Goal: Task Accomplishment & Management: Use online tool/utility

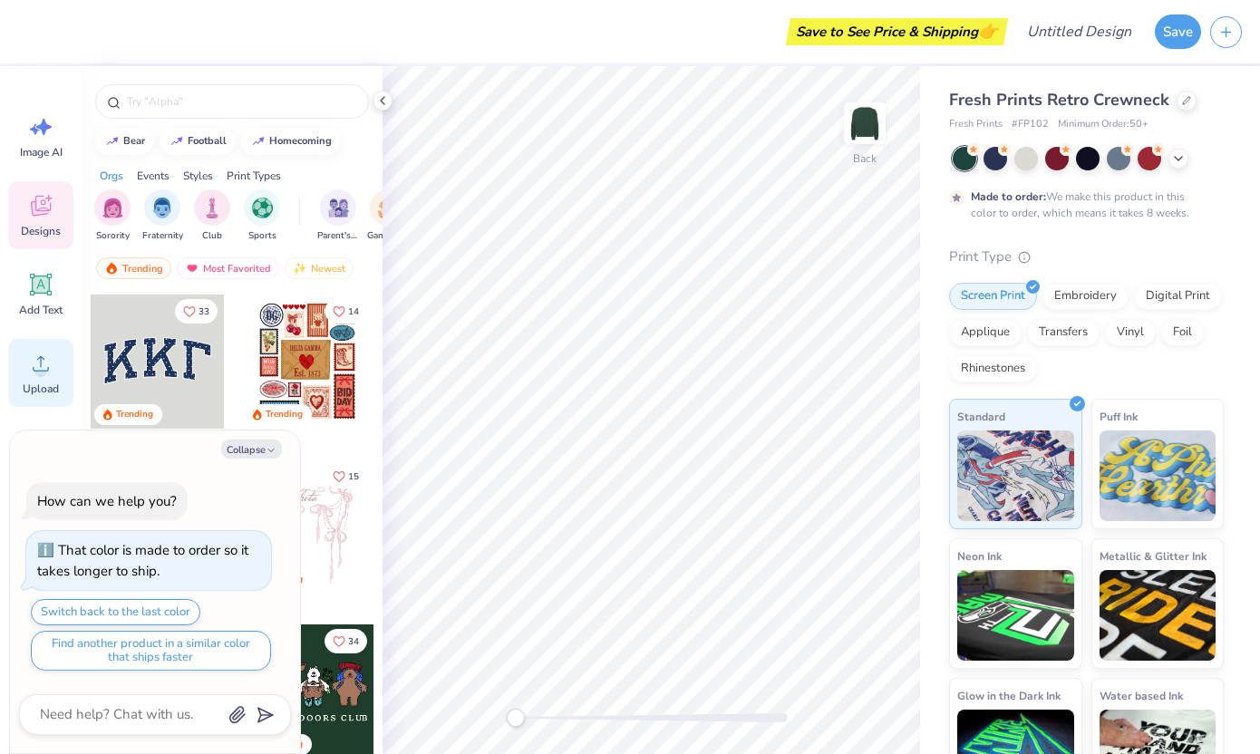
click at [34, 372] on circle at bounding box center [40, 371] width 13 height 13
click at [41, 389] on span "Upload" at bounding box center [41, 389] width 36 height 15
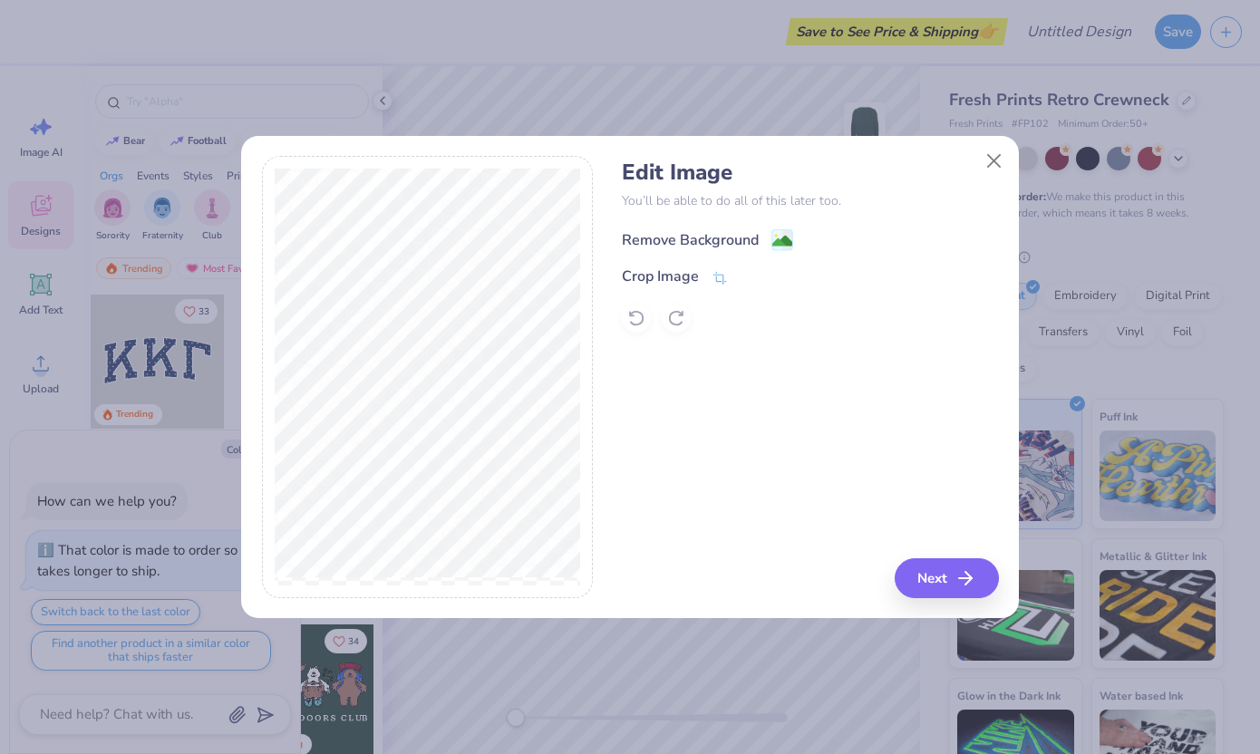
click at [774, 241] on image at bounding box center [783, 241] width 20 height 20
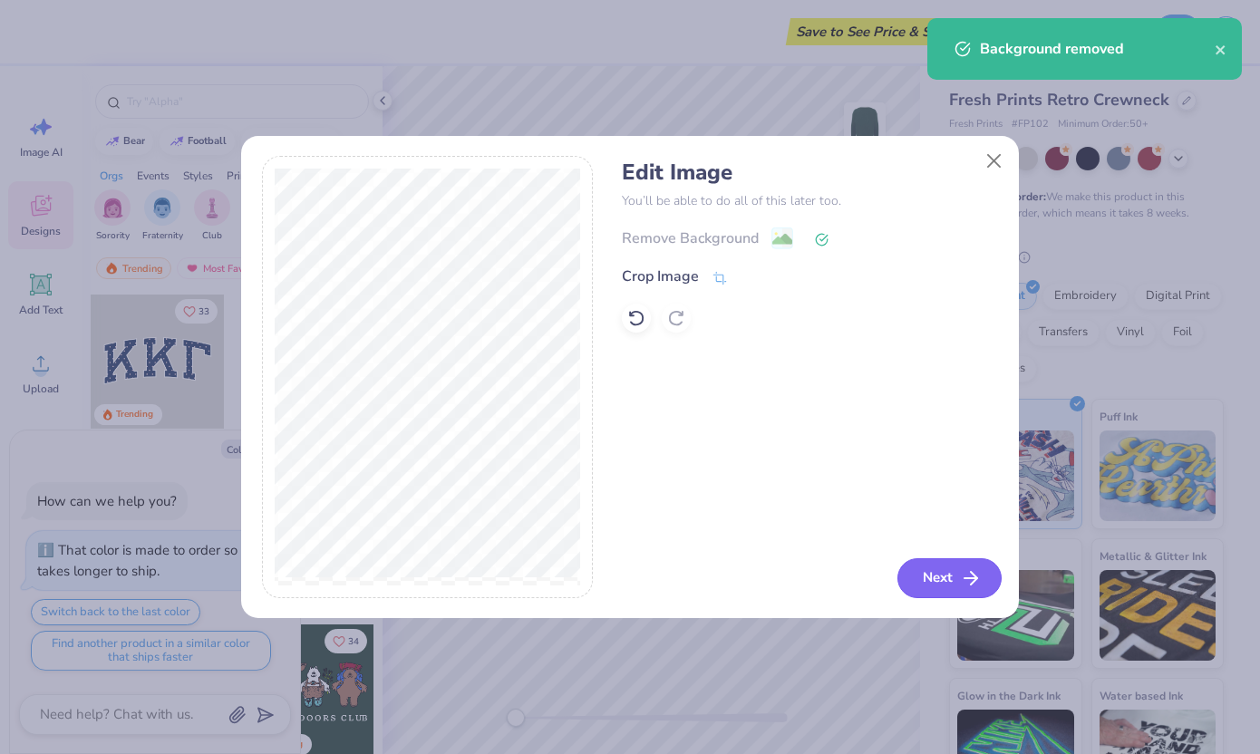
click at [964, 575] on icon "button" at bounding box center [971, 579] width 22 height 22
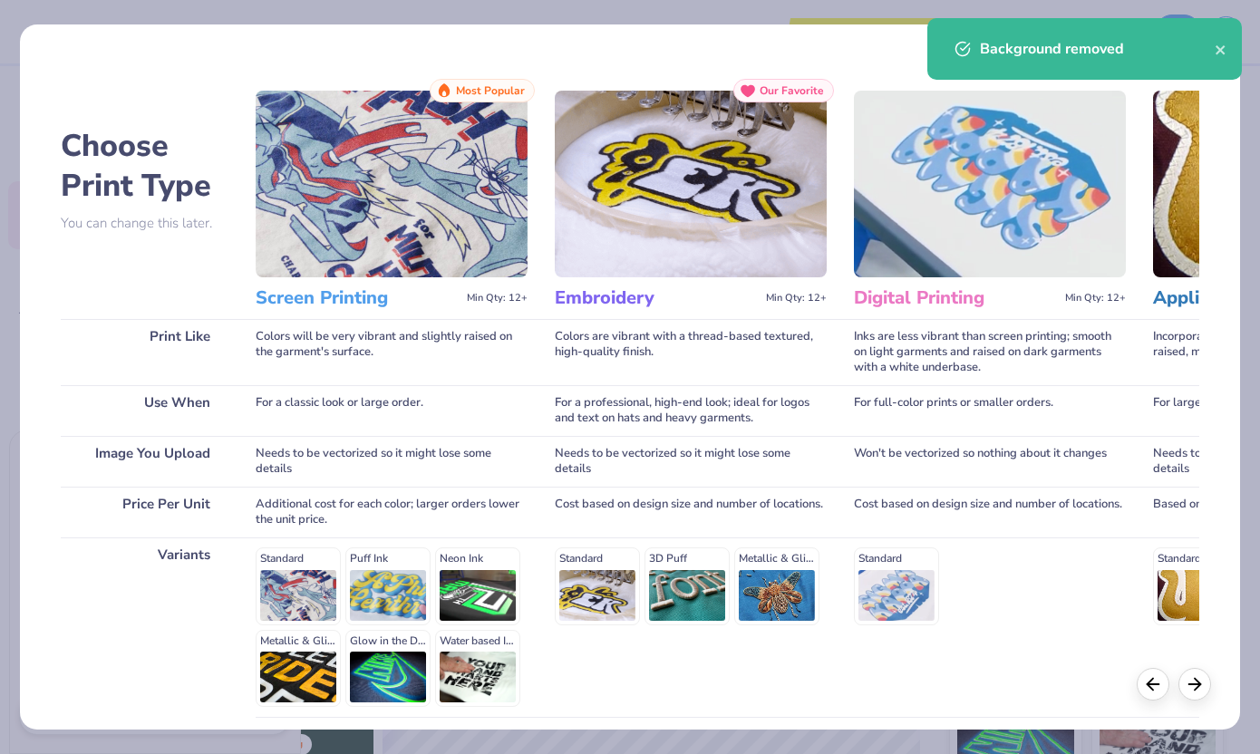
click at [767, 277] on div "Embroidery Min Qty: 12+" at bounding box center [691, 298] width 272 height 42
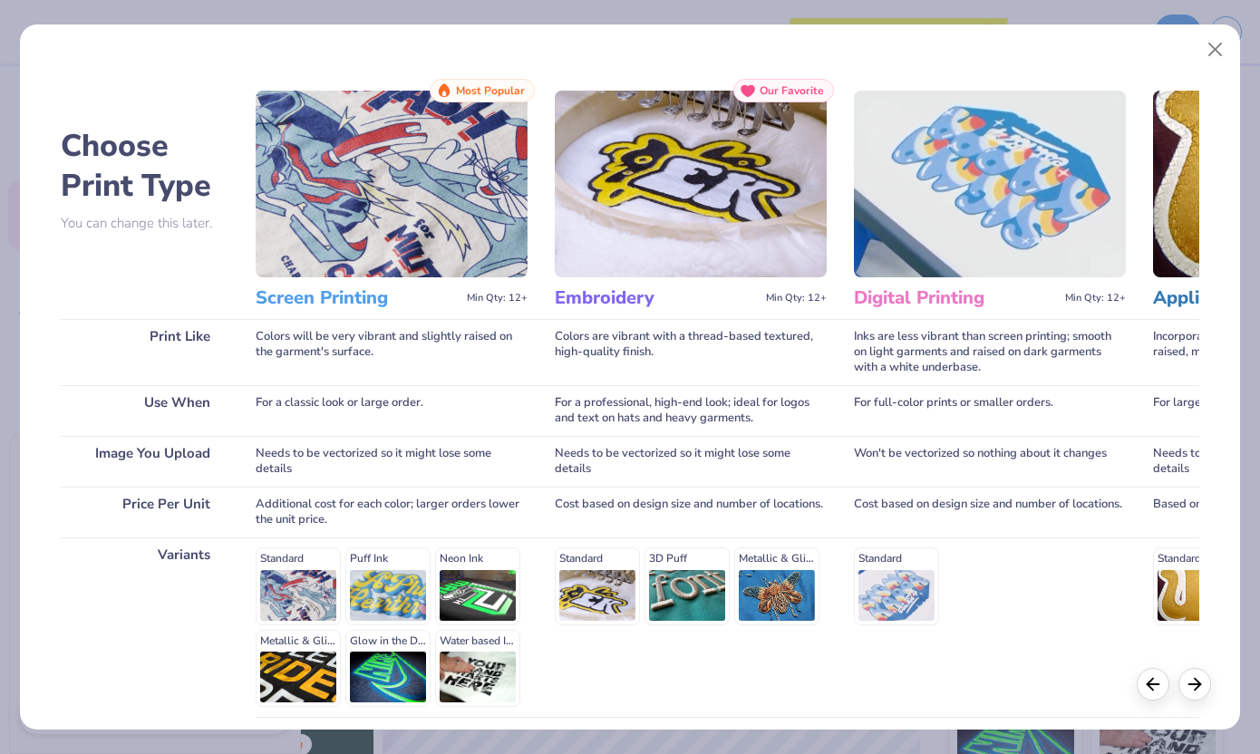
click at [618, 308] on h3 "Embroidery" at bounding box center [657, 299] width 204 height 24
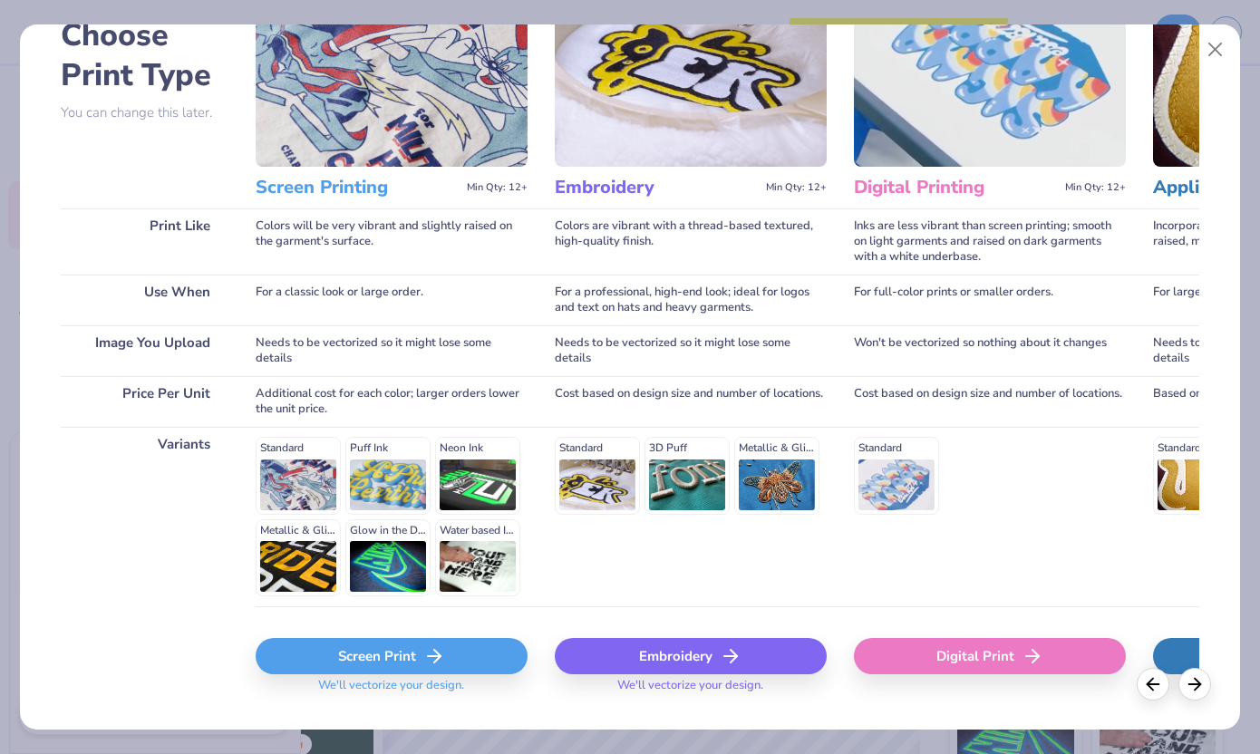
scroll to position [150, 0]
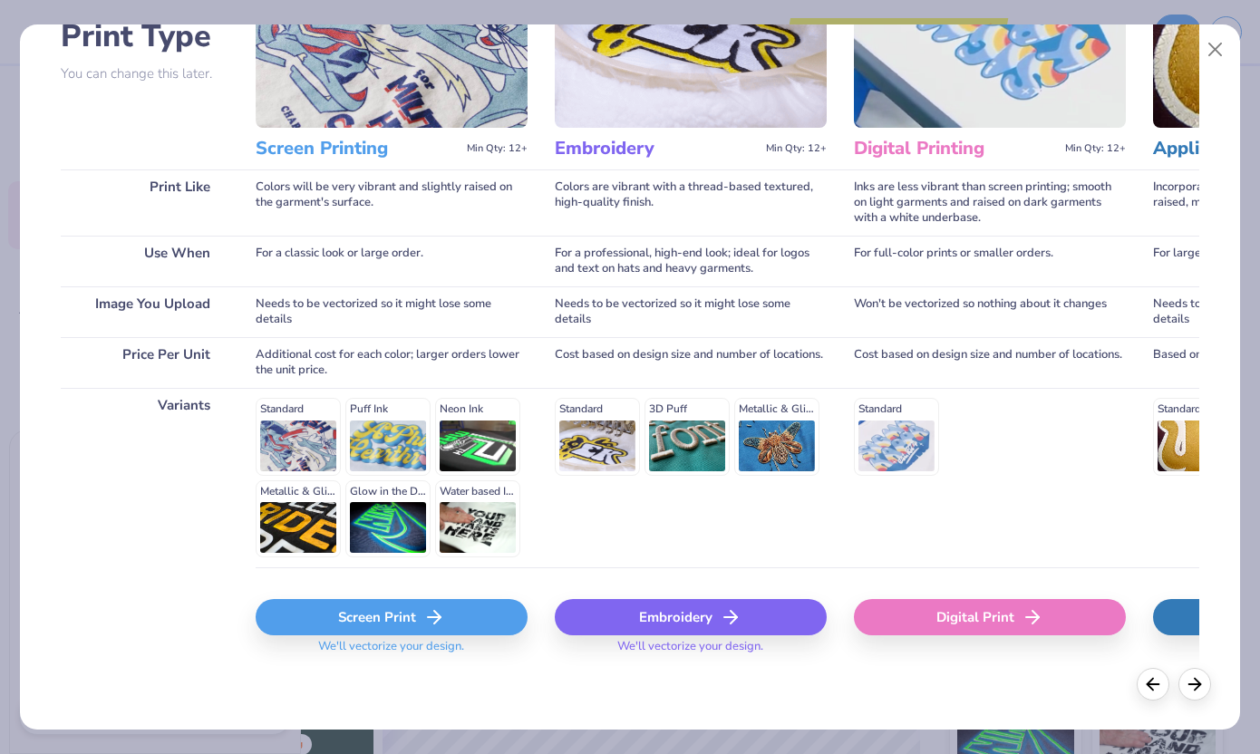
click at [703, 630] on div "Embroidery" at bounding box center [691, 617] width 272 height 36
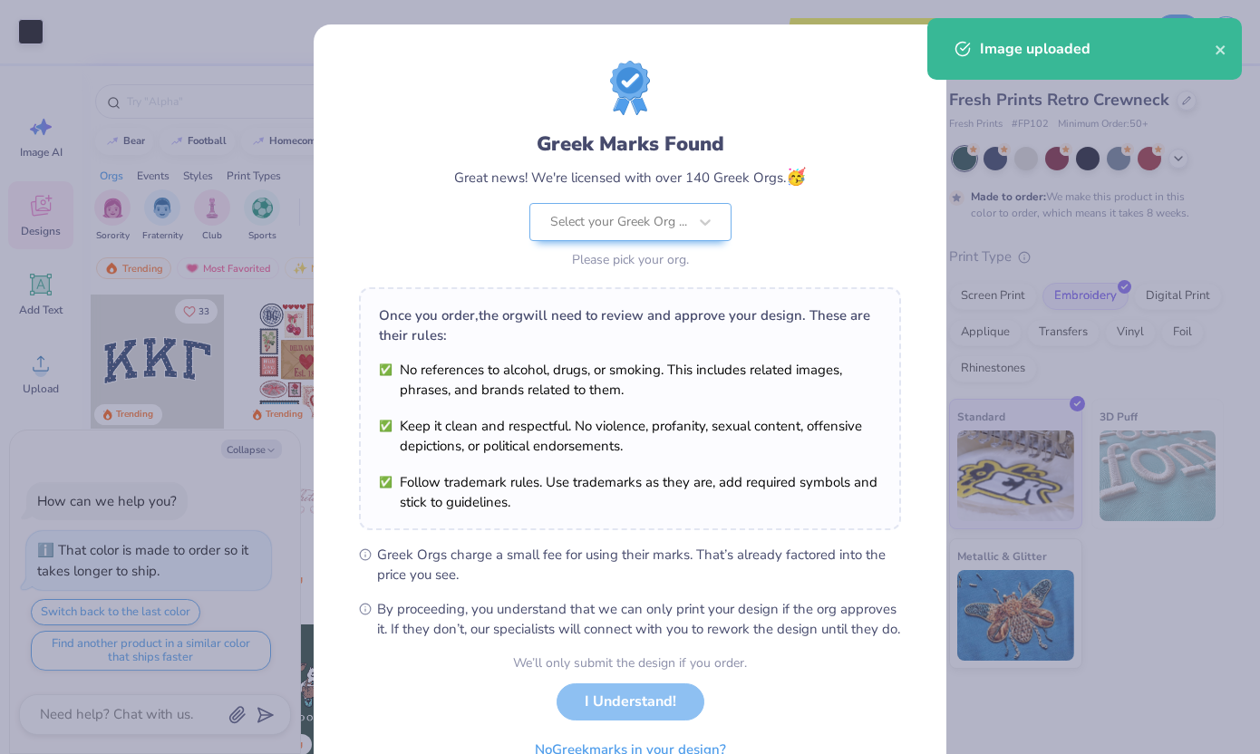
scroll to position [94, 0]
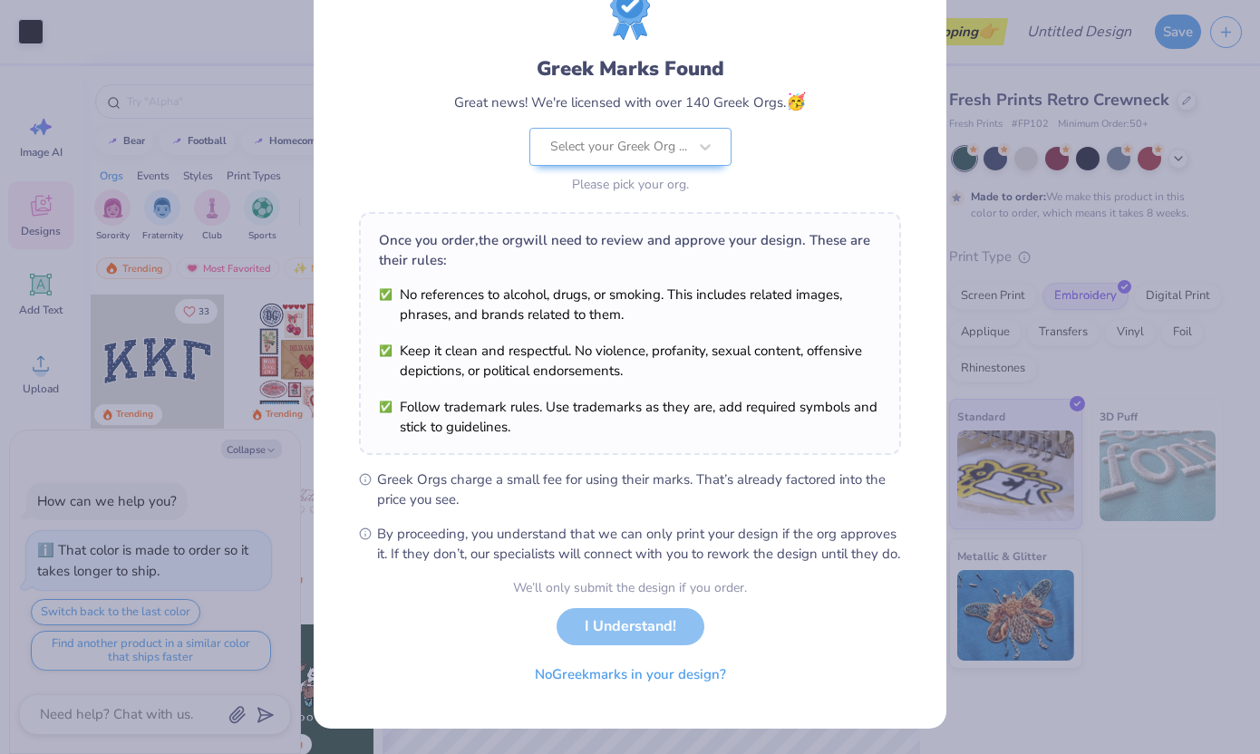
click at [619, 623] on div "We’ll only submit the design if you order. I Understand! No Greek marks in your…" at bounding box center [630, 636] width 234 height 114
click at [660, 670] on button "No Greek marks in your design?" at bounding box center [631, 670] width 222 height 37
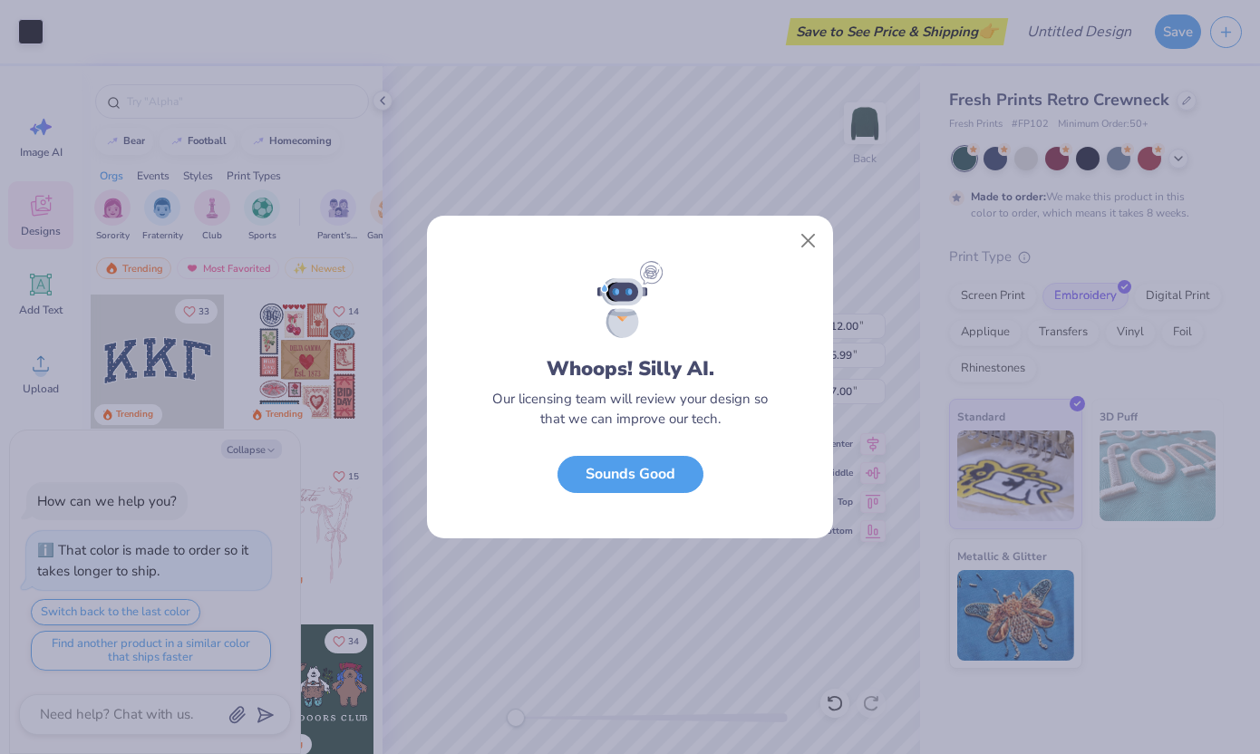
scroll to position [0, 0]
click at [805, 257] on button "Close" at bounding box center [809, 241] width 34 height 34
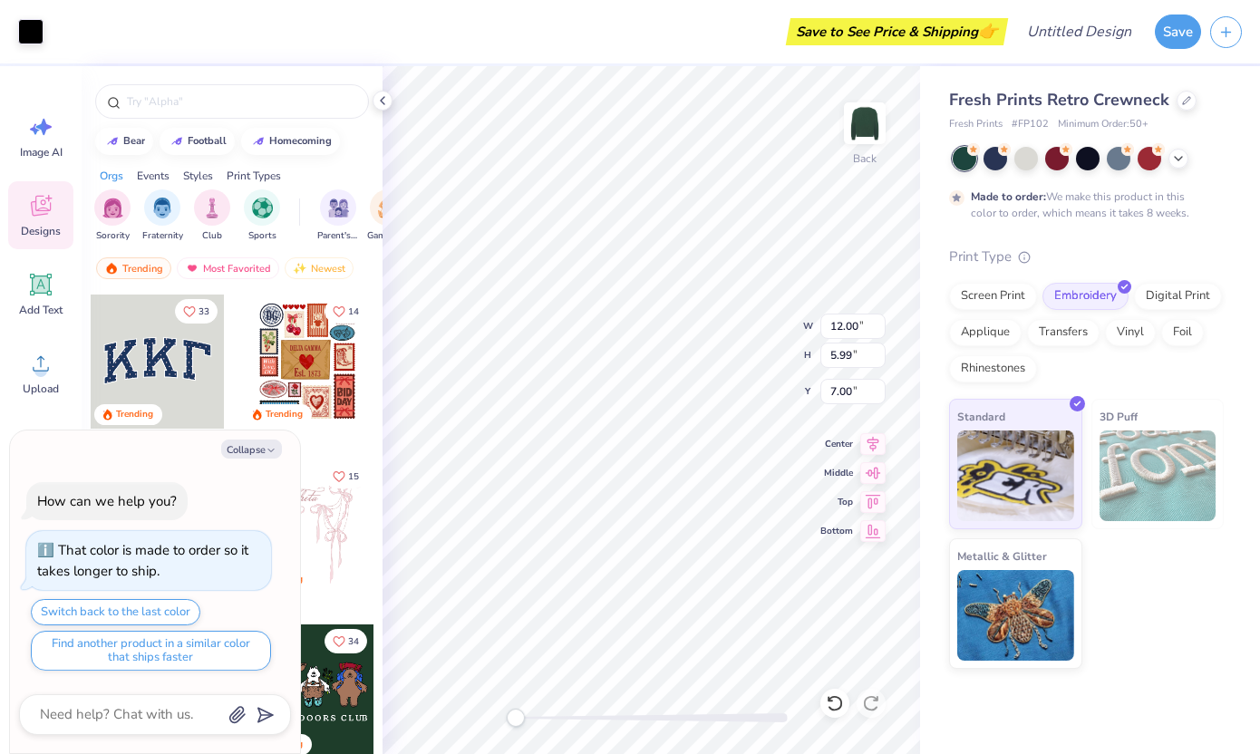
click at [256, 434] on div "Collapse How can we help you? That color is made to order so it takes longer to…" at bounding box center [155, 593] width 290 height 324
click at [243, 436] on div "Collapse How can we help you? That color is made to order so it takes longer to…" at bounding box center [155, 593] width 290 height 324
click at [242, 442] on button "Collapse" at bounding box center [251, 449] width 61 height 19
type textarea "x"
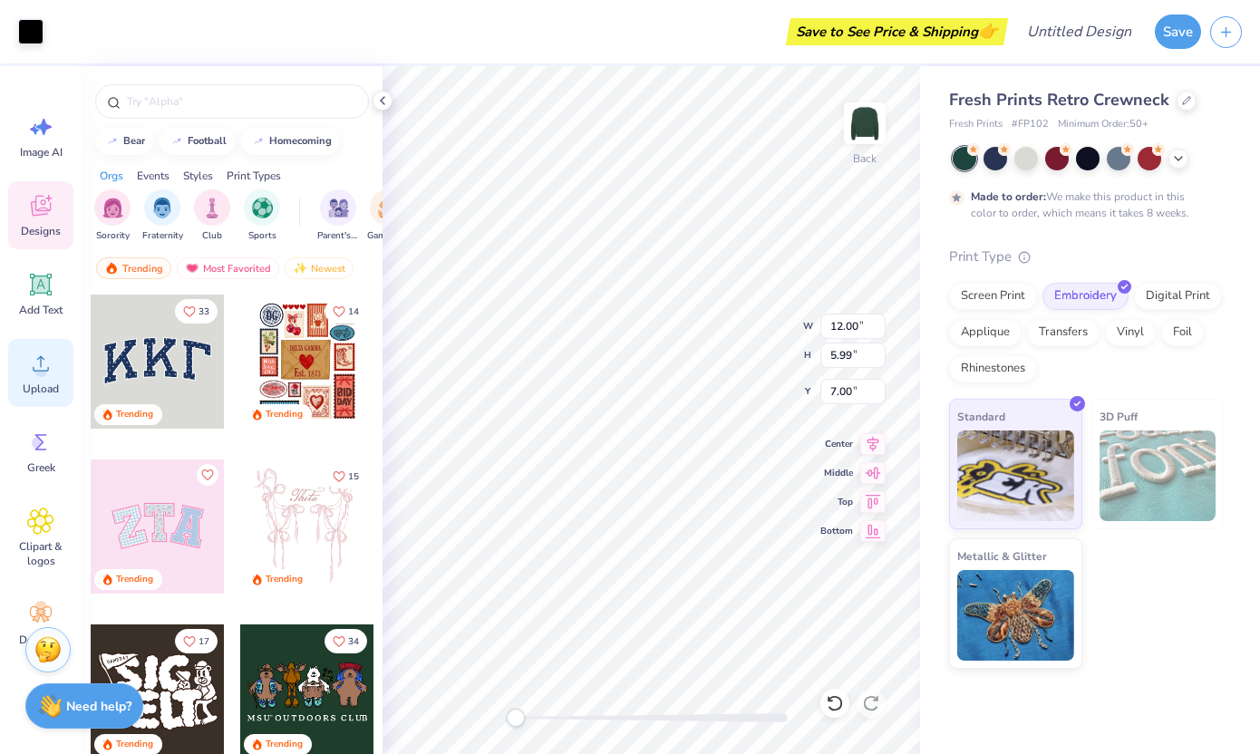
click at [46, 371] on icon at bounding box center [41, 363] width 16 height 15
click at [41, 128] on icon at bounding box center [43, 127] width 15 height 16
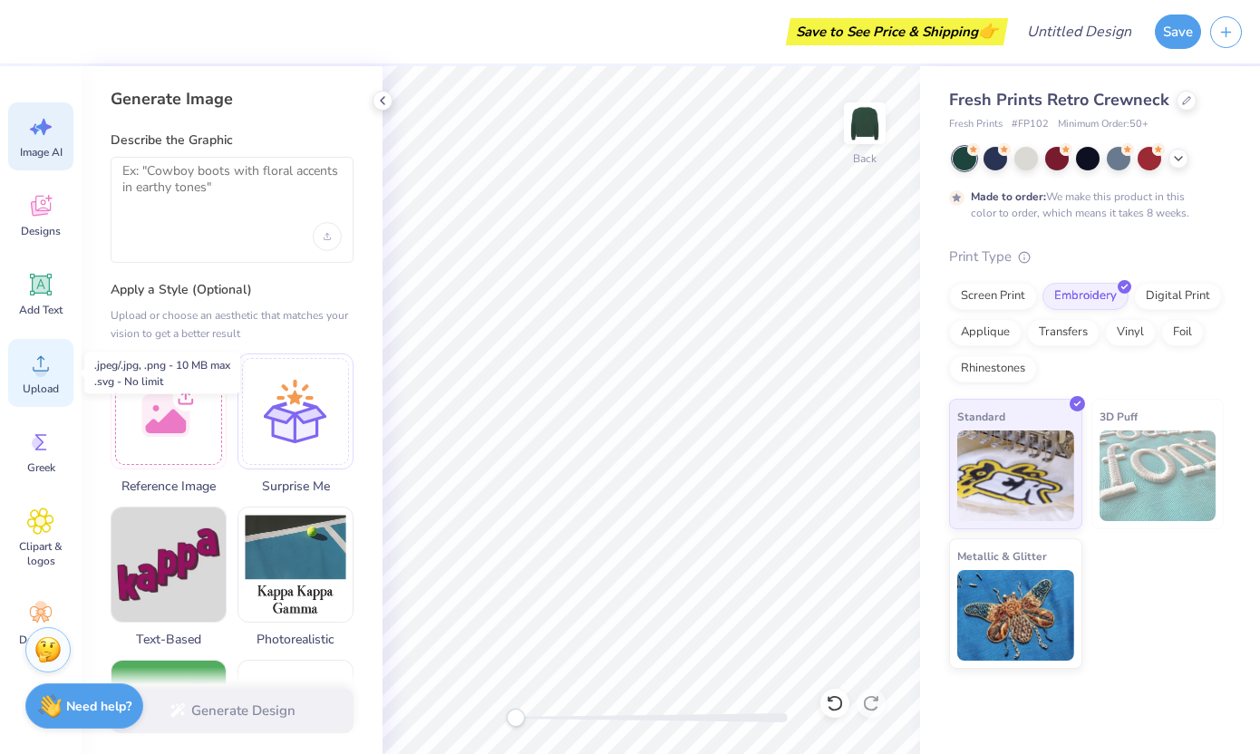
click at [49, 370] on icon at bounding box center [40, 363] width 27 height 27
click at [59, 374] on div "Upload" at bounding box center [40, 373] width 65 height 68
click at [32, 377] on div "Upload" at bounding box center [40, 373] width 65 height 68
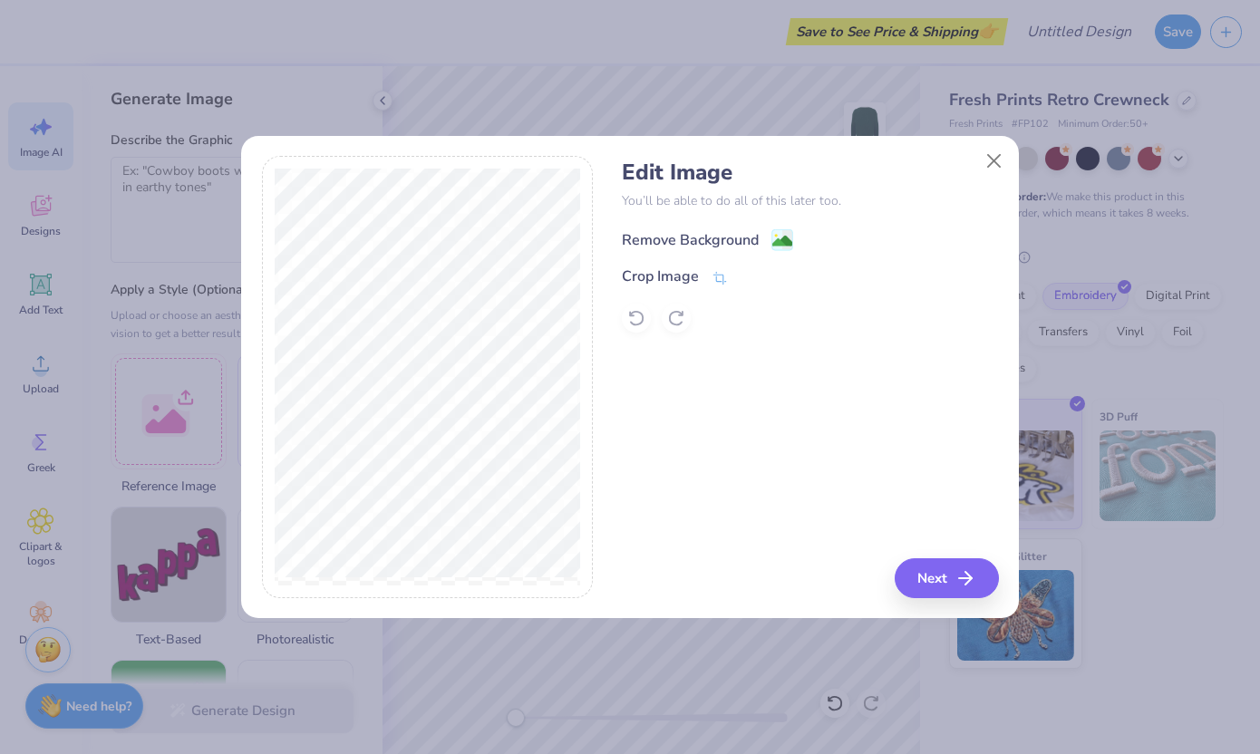
click at [748, 238] on div "Remove Background" at bounding box center [690, 240] width 137 height 22
click at [1007, 160] on button "Close" at bounding box center [995, 160] width 34 height 34
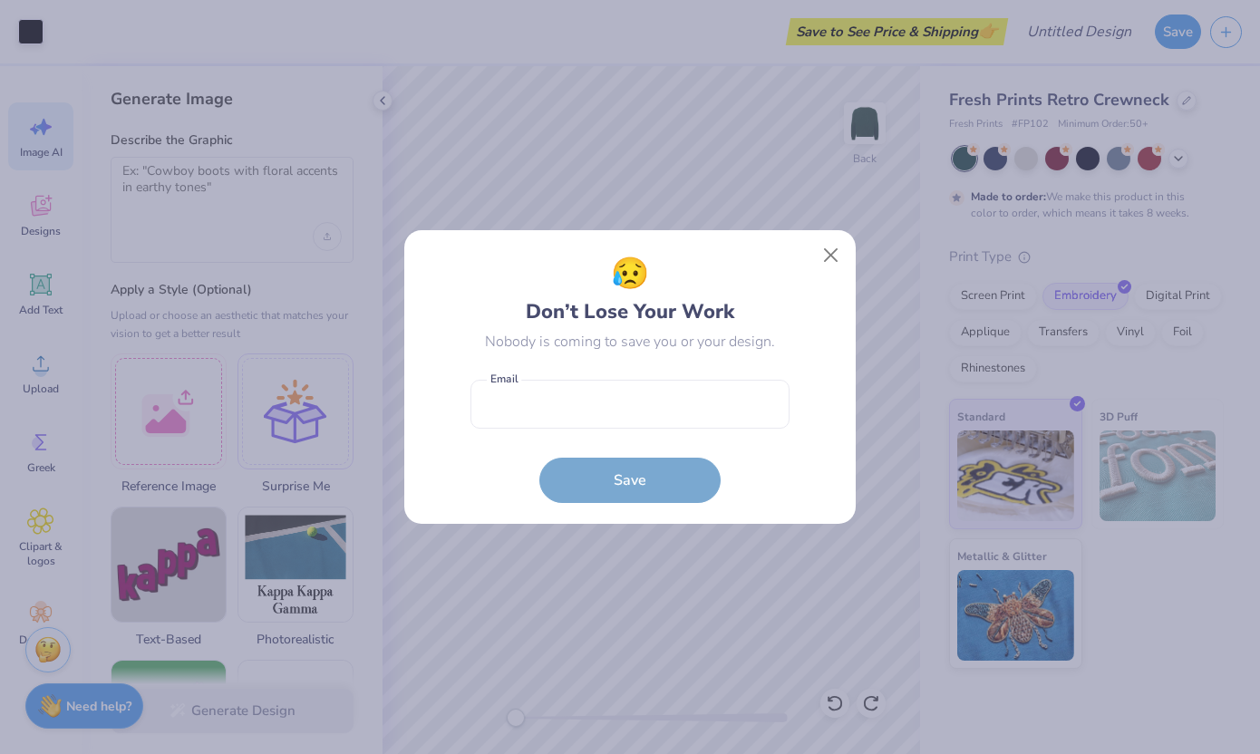
click at [859, 248] on div "😥 Don’t Lose Your Work Nobody is coming to save you or your design. Email is a …" at bounding box center [630, 377] width 1260 height 754
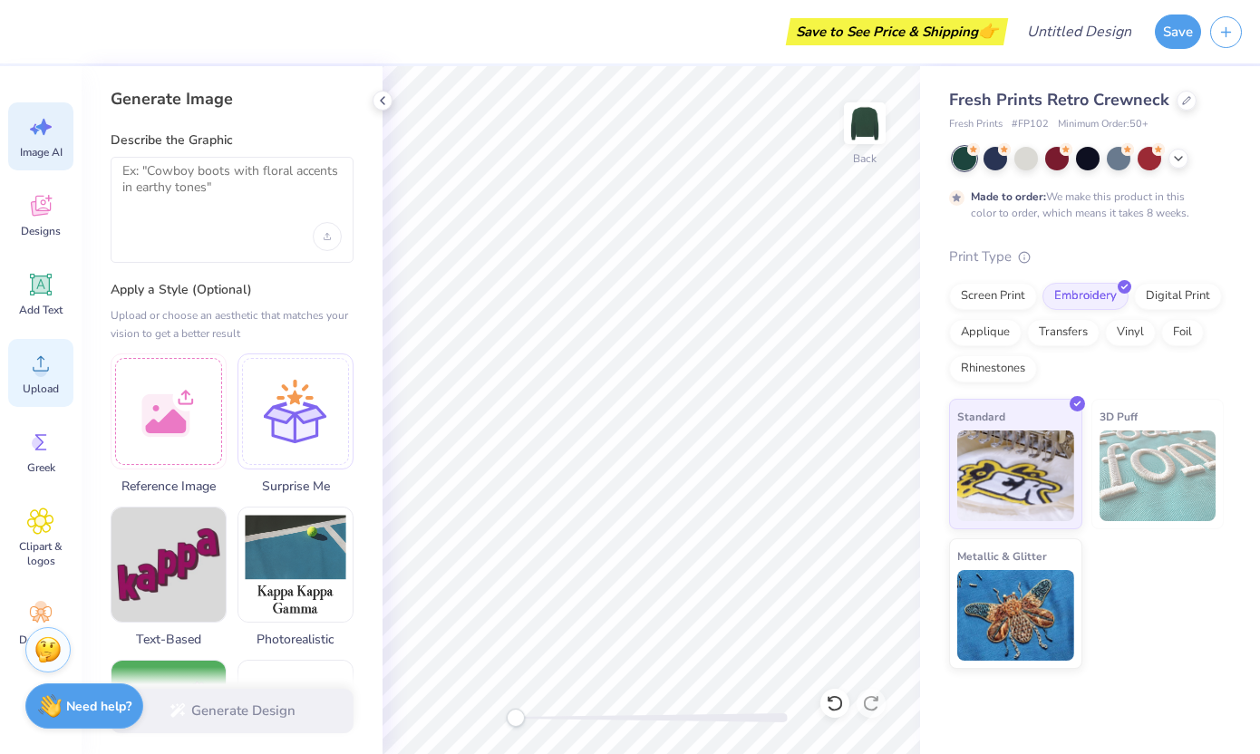
click at [54, 363] on icon at bounding box center [40, 363] width 27 height 27
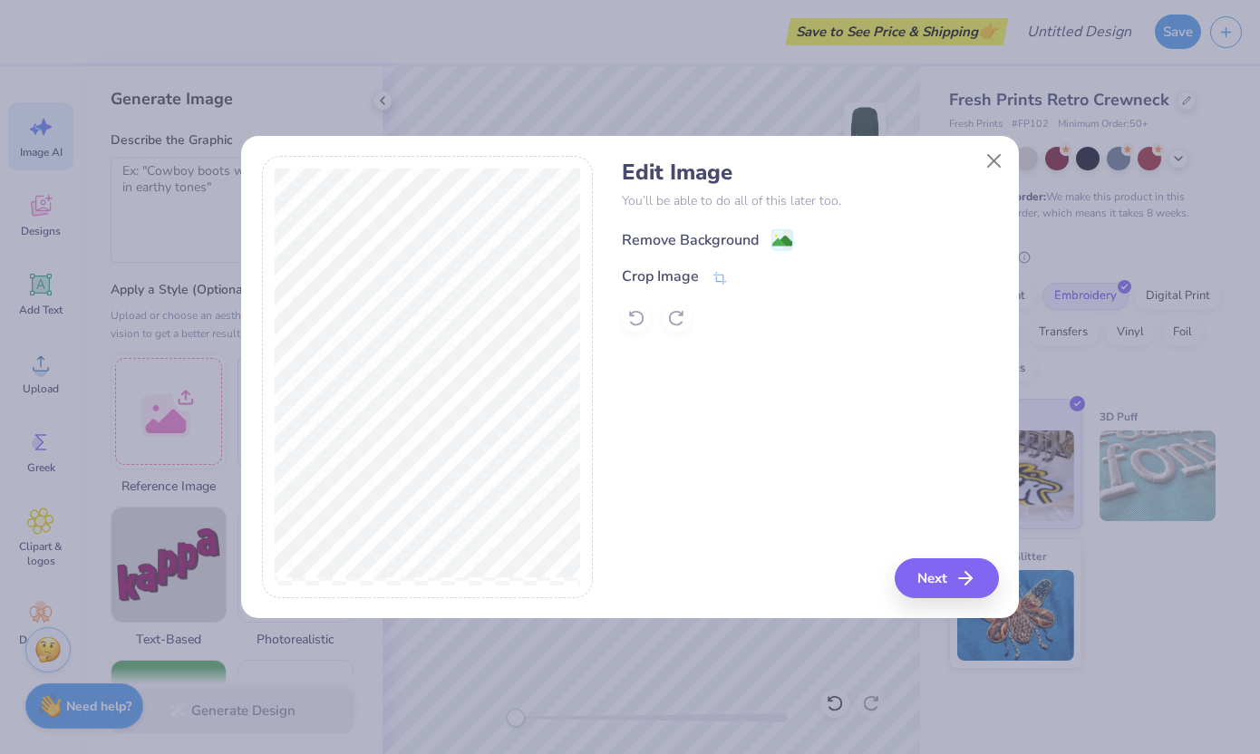
click at [734, 243] on div "Remove Background" at bounding box center [690, 240] width 137 height 22
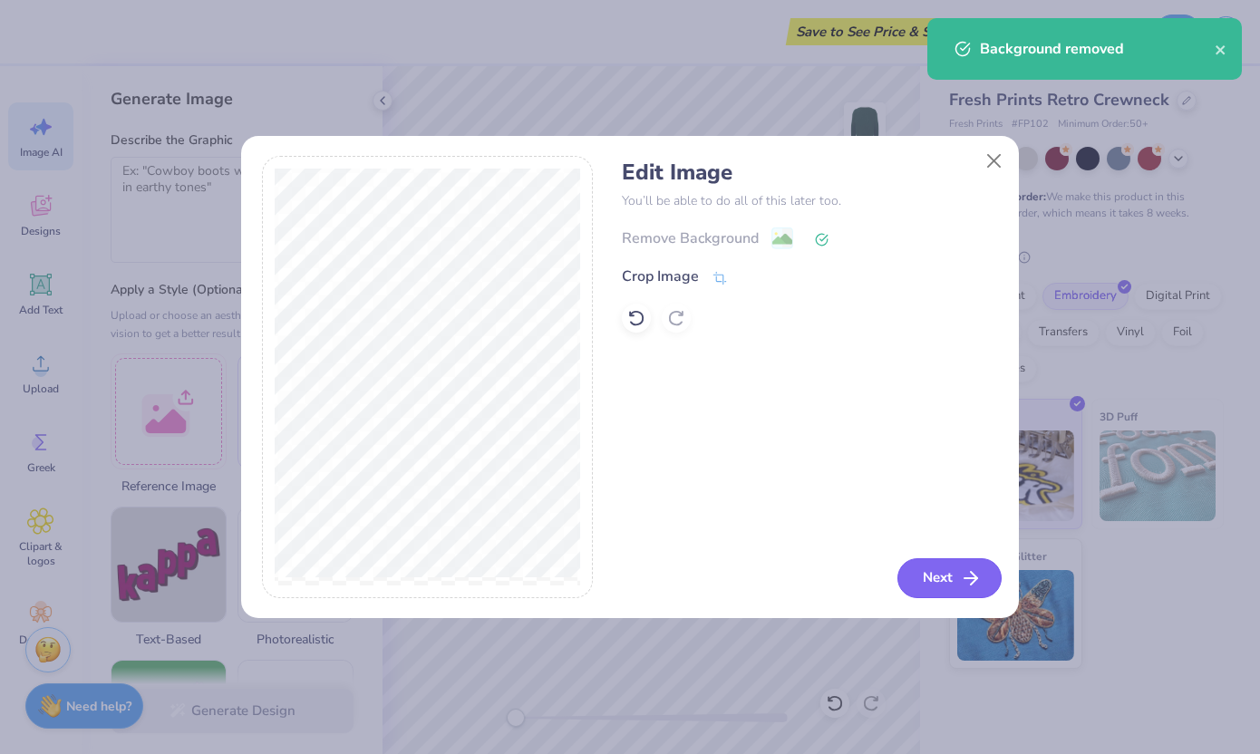
click at [937, 581] on button "Next" at bounding box center [950, 579] width 104 height 40
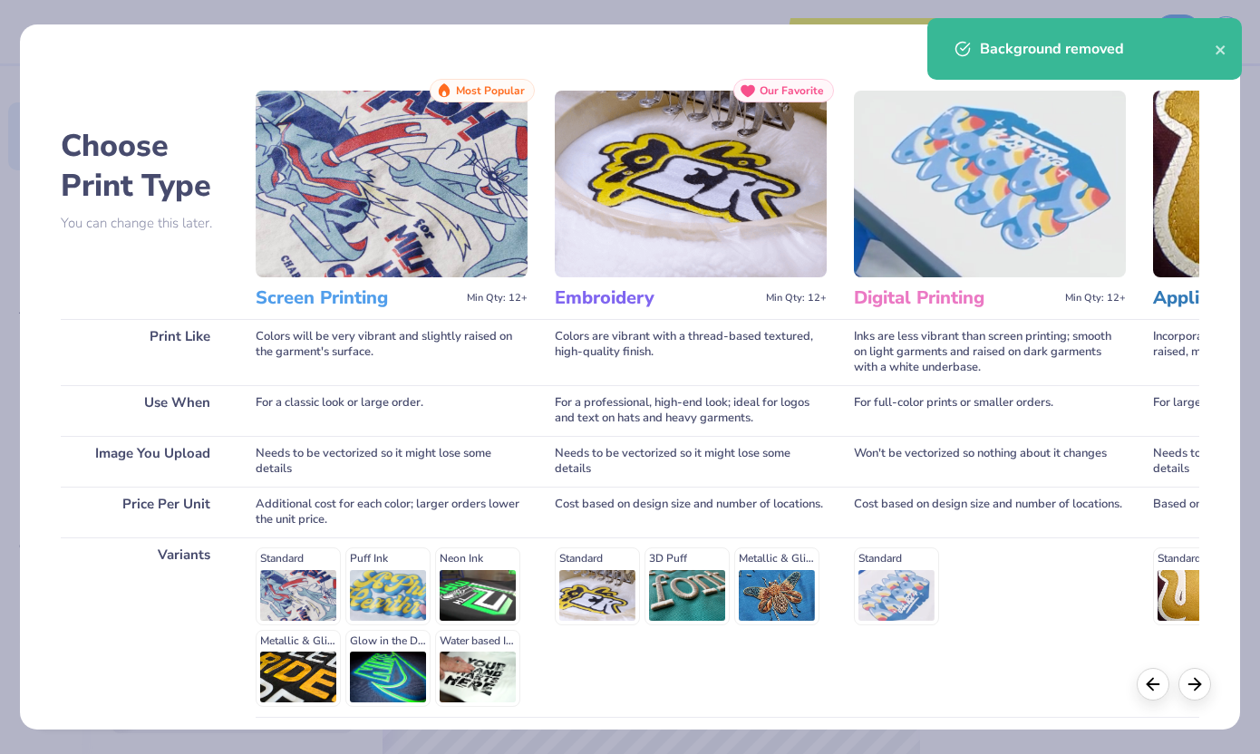
scroll to position [150, 0]
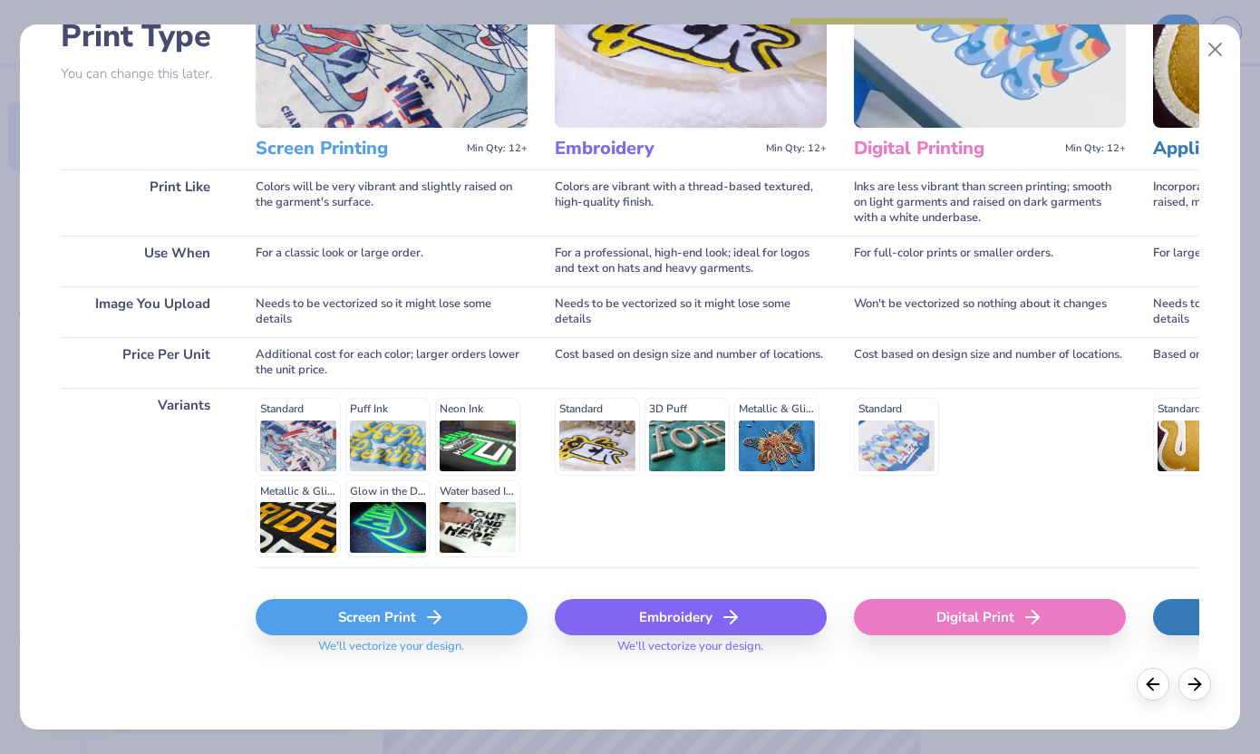
click at [726, 614] on icon at bounding box center [731, 618] width 22 height 22
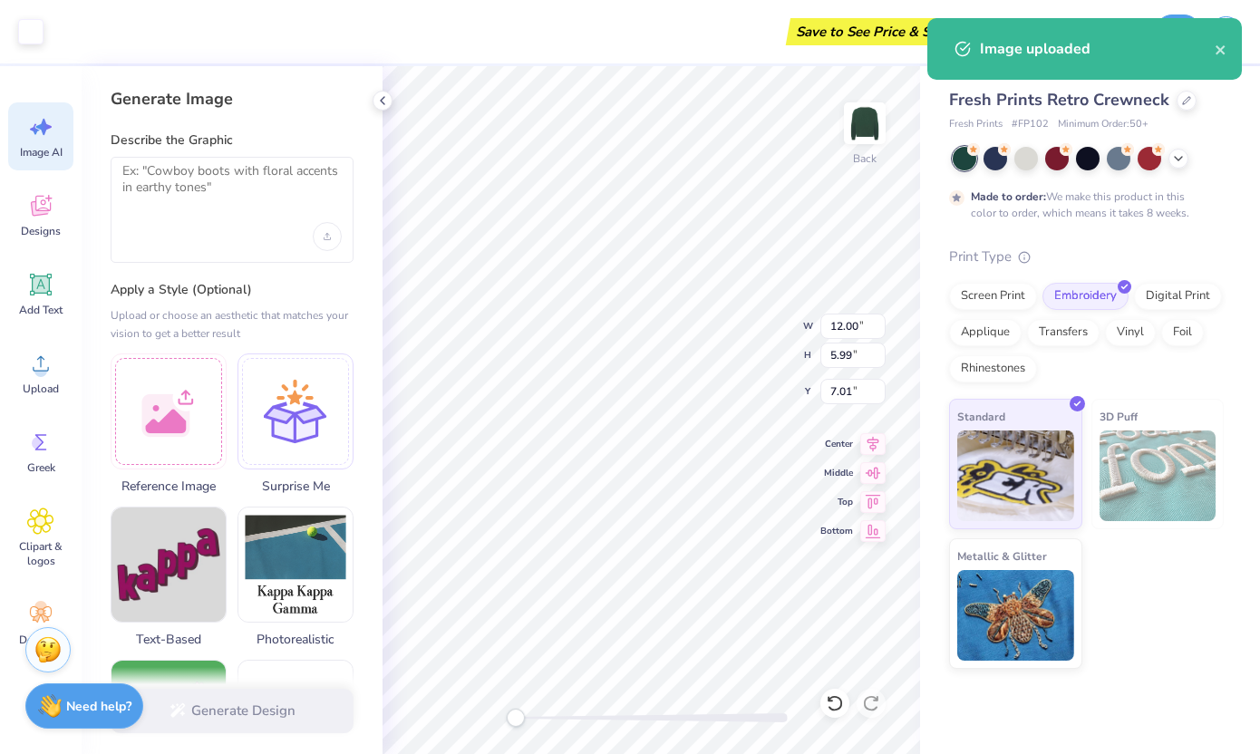
type input "9.82"
type input "4.90"
type input "2.50"
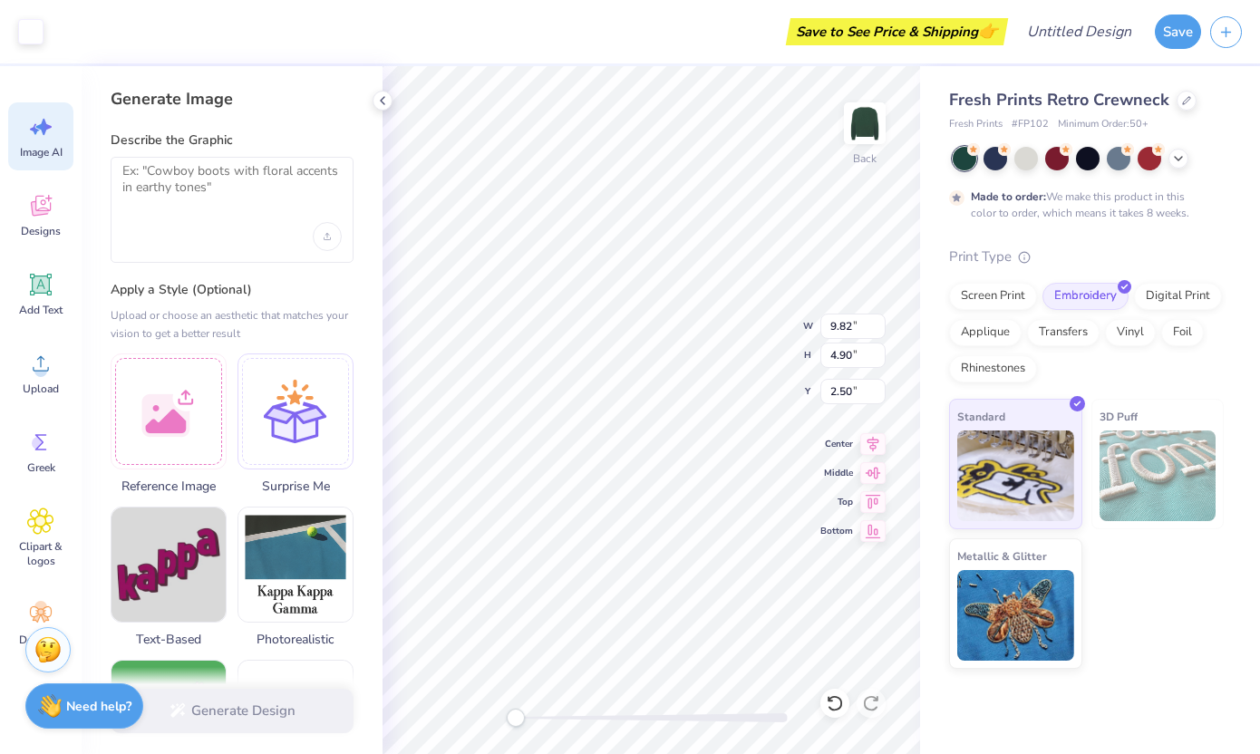
type input "7.50"
type input "3.74"
type input "2.48"
click at [1186, 96] on icon at bounding box center [1187, 98] width 9 height 9
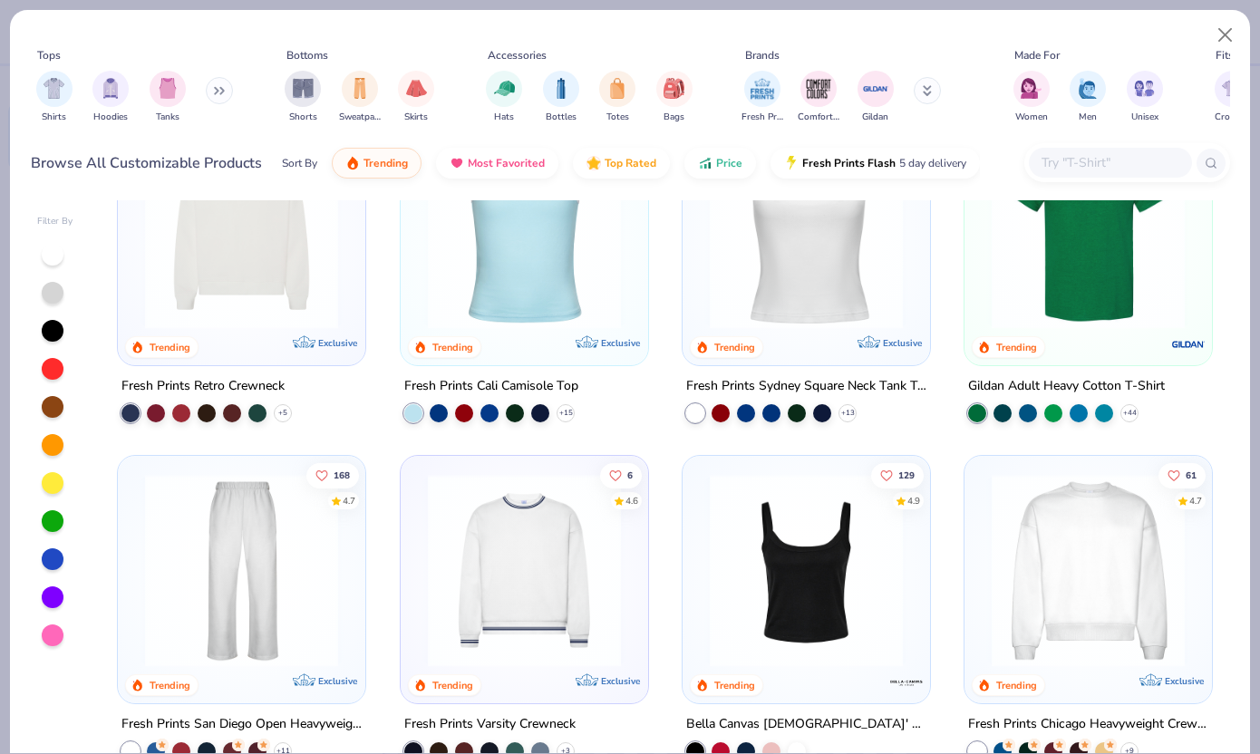
scroll to position [266, 0]
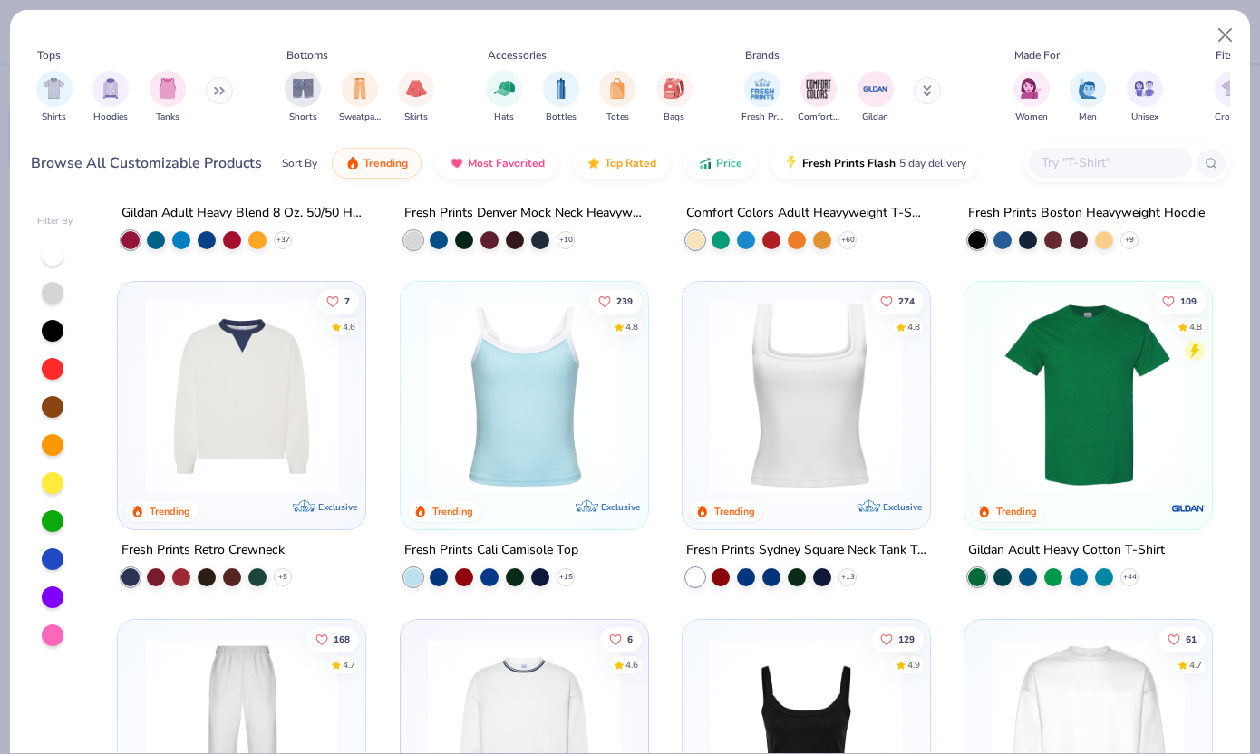
click at [218, 86] on icon at bounding box center [219, 90] width 11 height 9
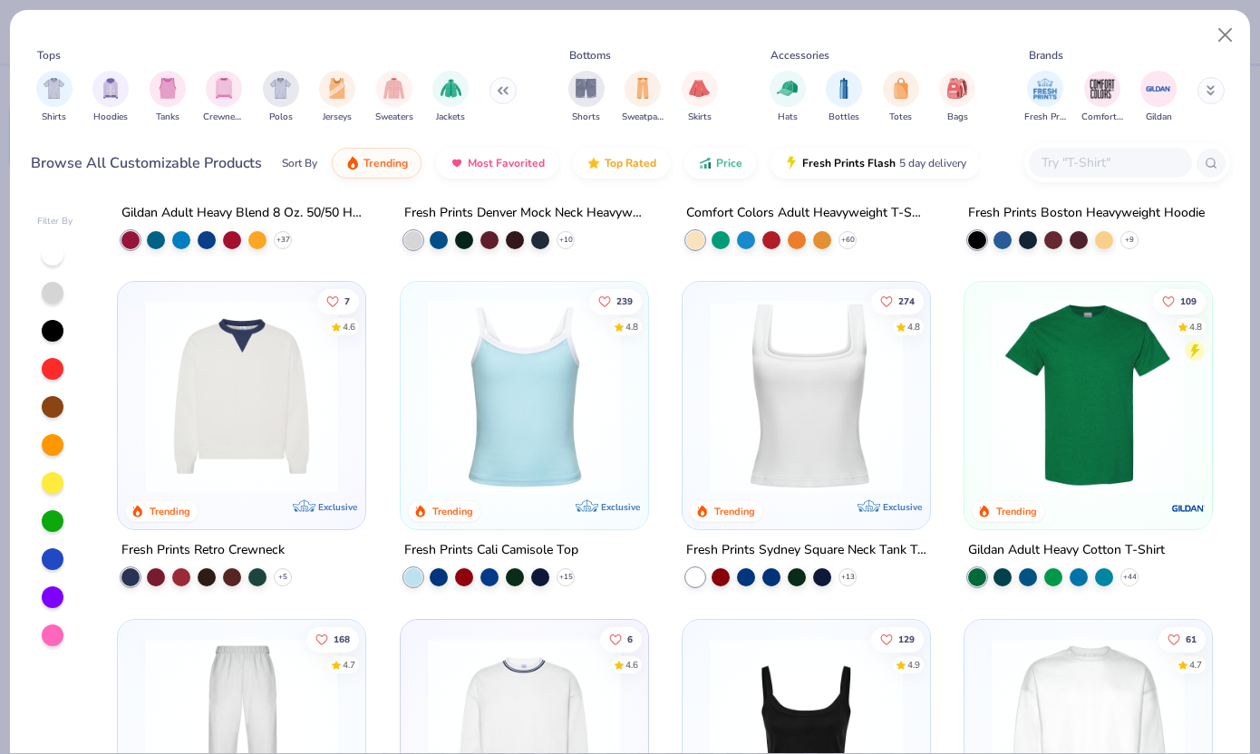
click at [218, 86] on img "filter for Crewnecks" at bounding box center [224, 88] width 20 height 21
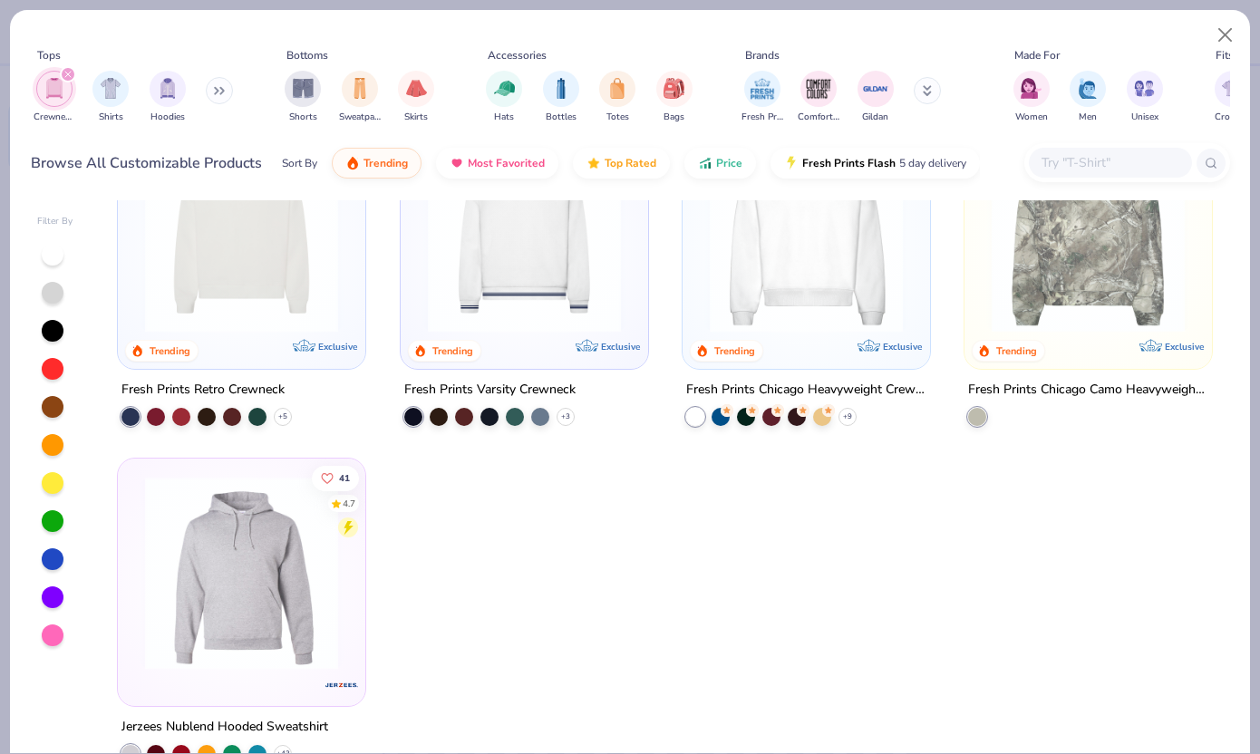
scroll to position [102, 0]
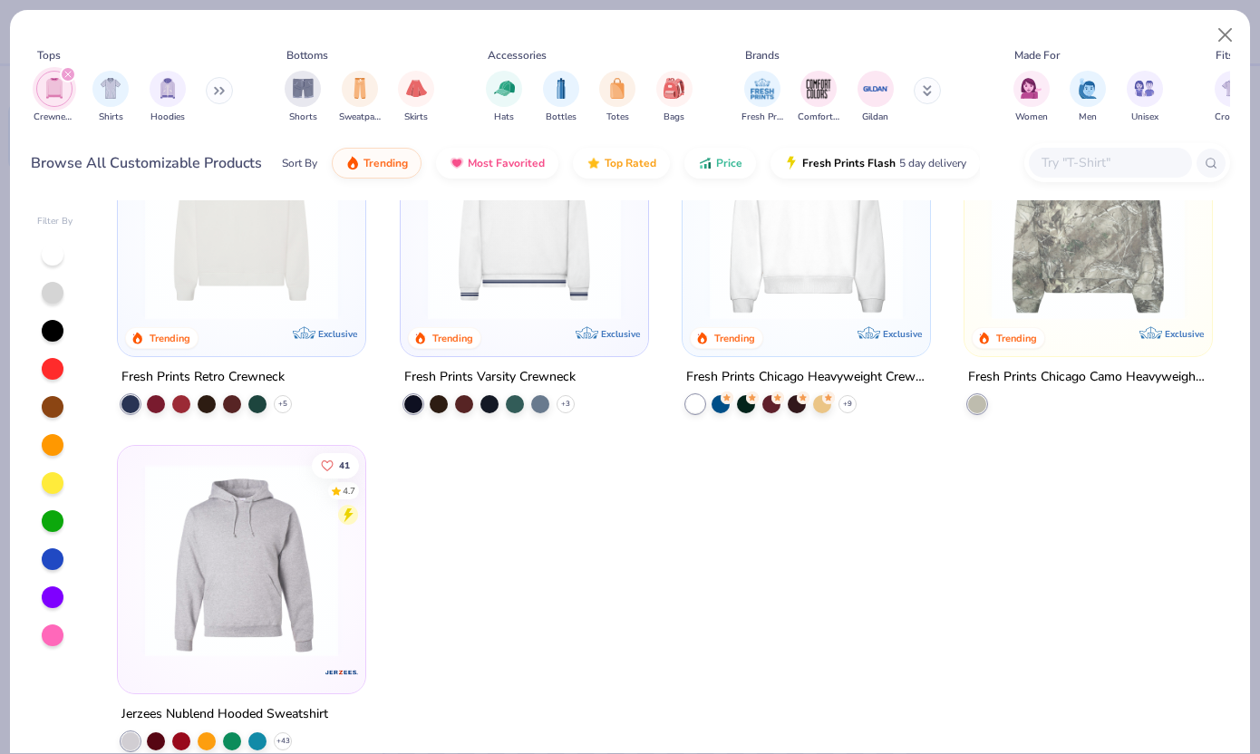
click at [764, 282] on img at bounding box center [806, 223] width 211 height 193
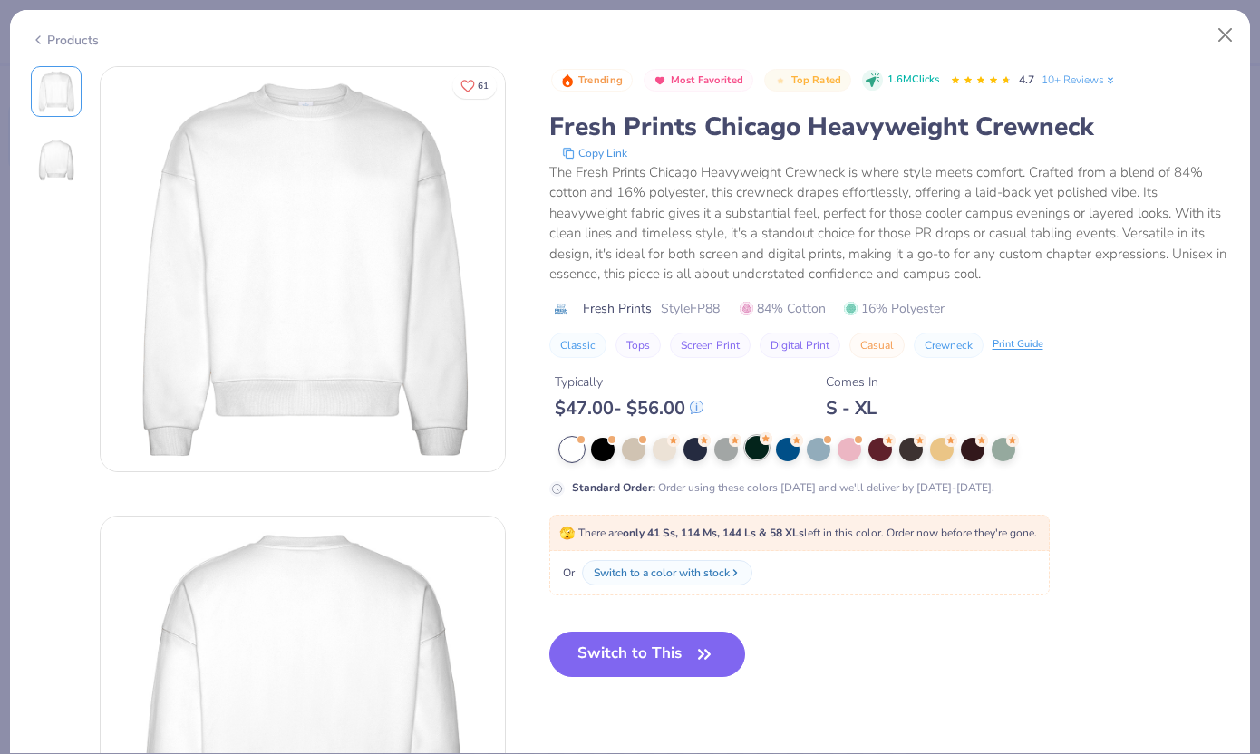
click at [748, 447] on div at bounding box center [757, 448] width 24 height 24
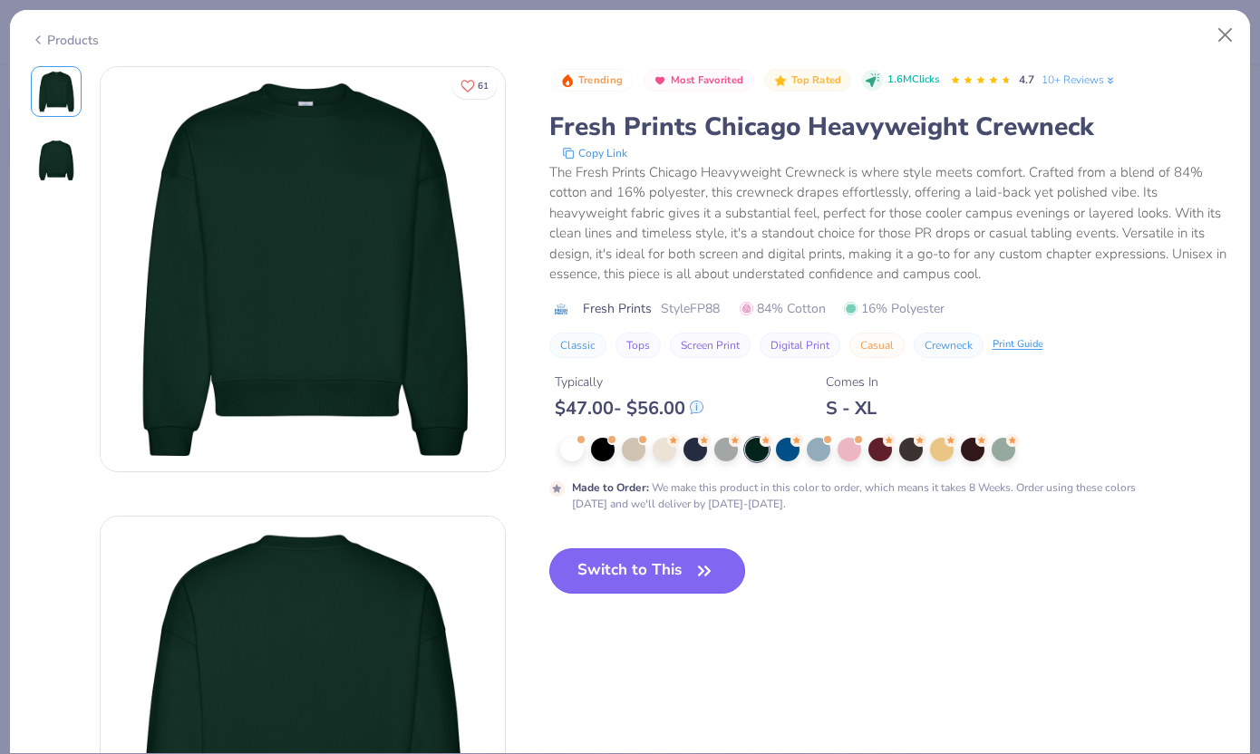
click at [706, 569] on icon "button" at bounding box center [704, 571] width 25 height 25
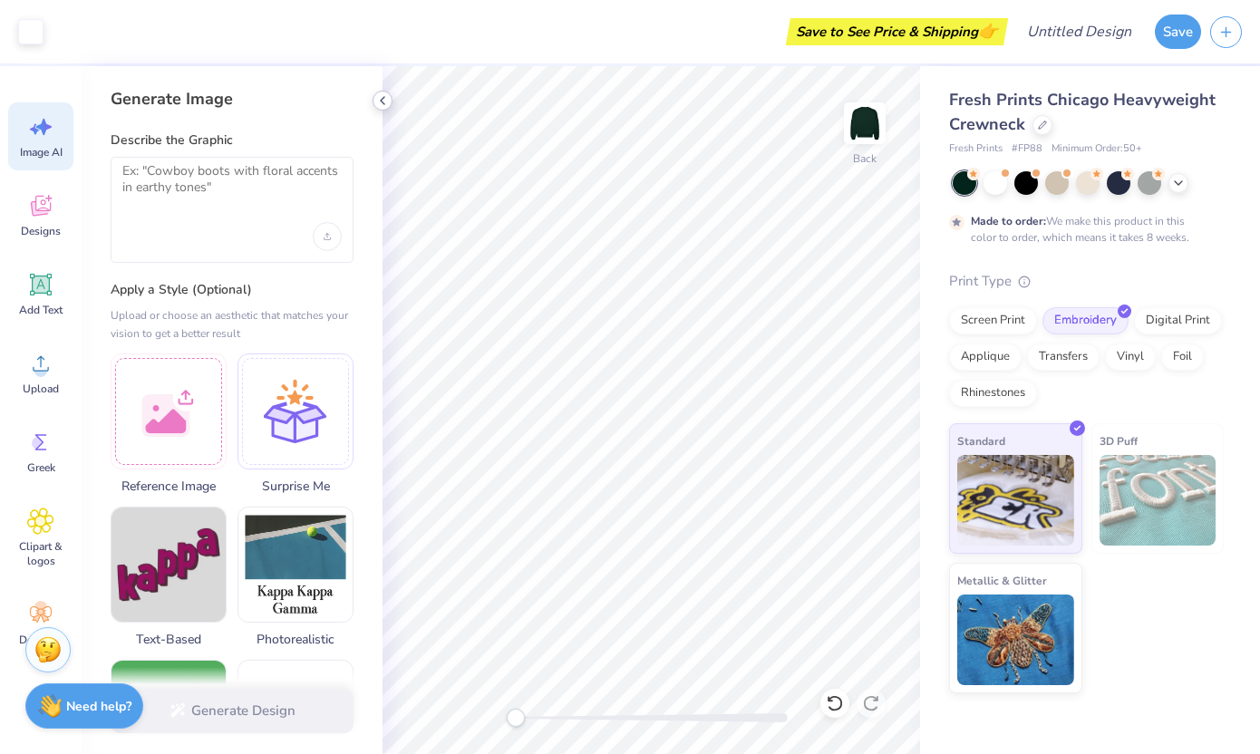
click at [376, 106] on icon at bounding box center [382, 100] width 15 height 15
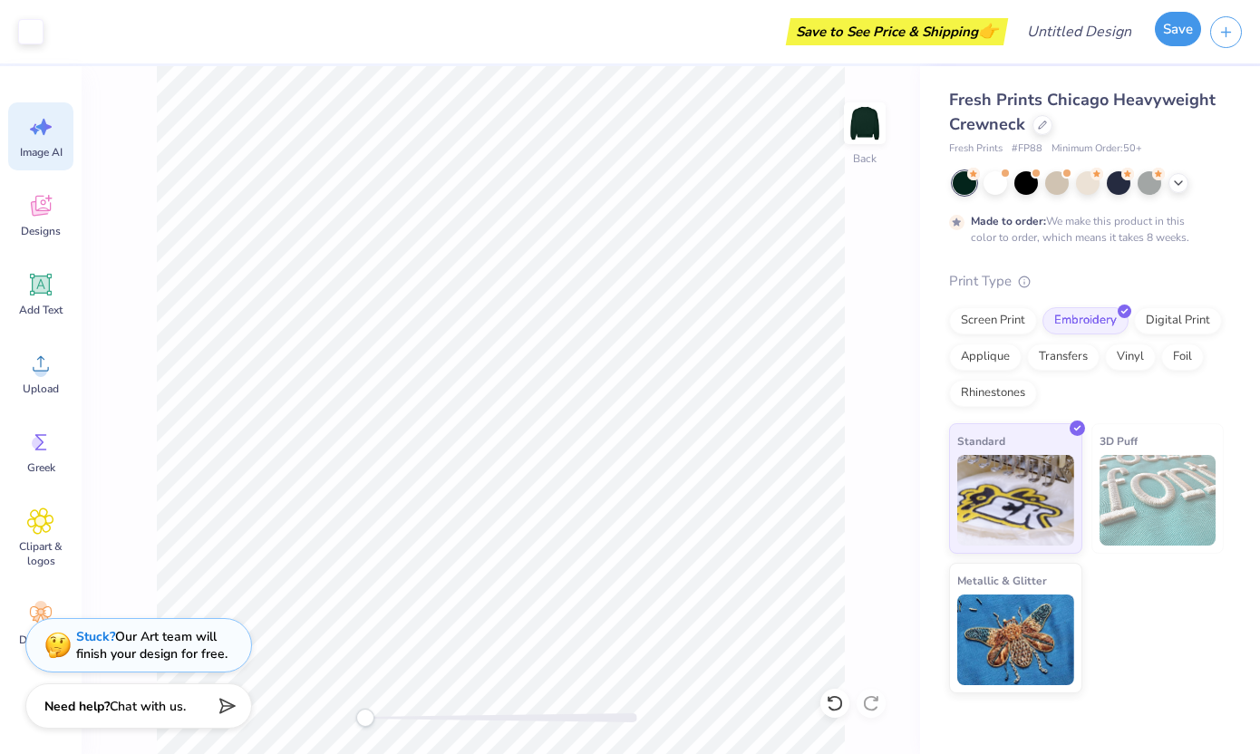
click at [1188, 34] on button "Save" at bounding box center [1178, 29] width 46 height 34
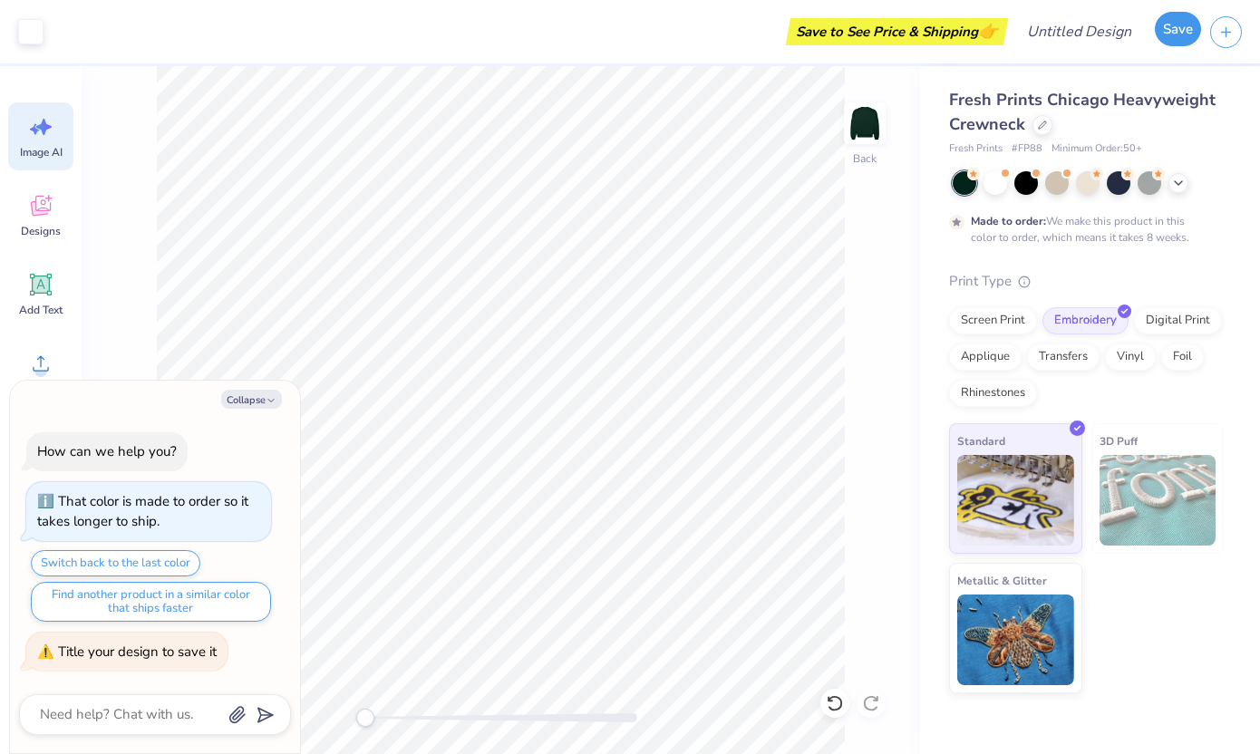
click at [1176, 38] on button "Save" at bounding box center [1178, 29] width 46 height 34
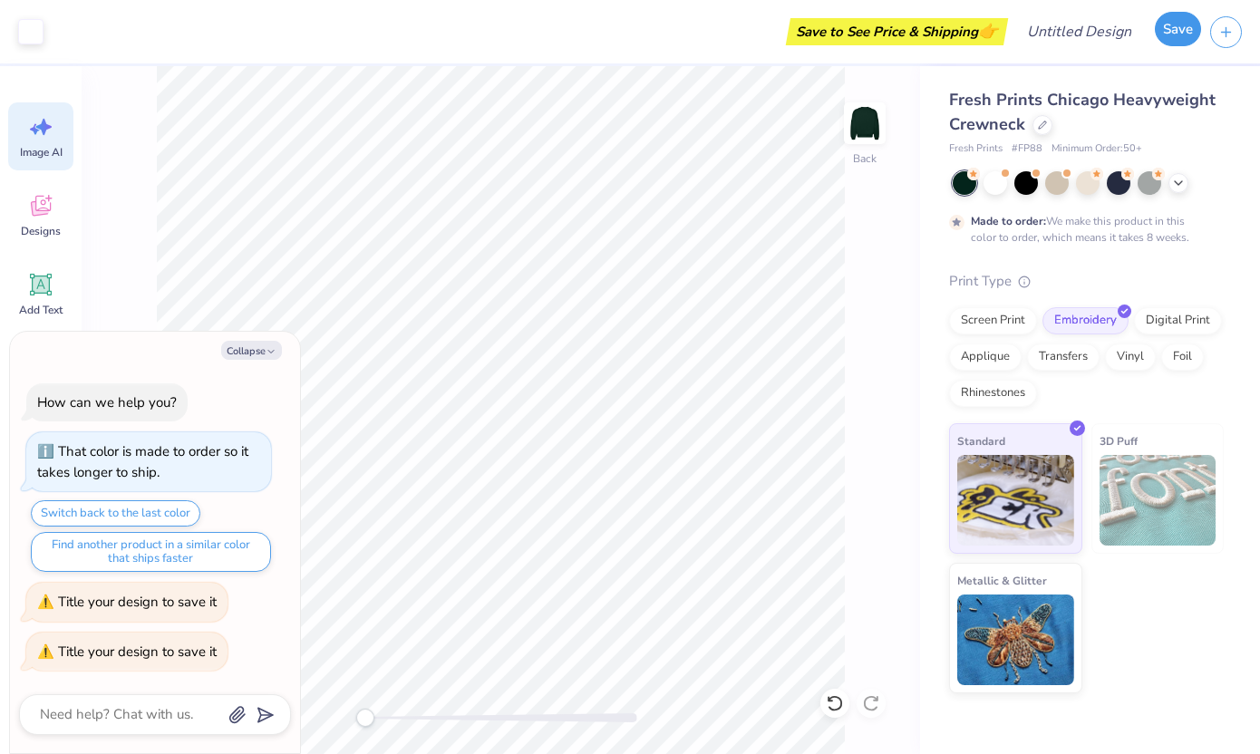
click at [1176, 38] on button "Save" at bounding box center [1178, 29] width 46 height 34
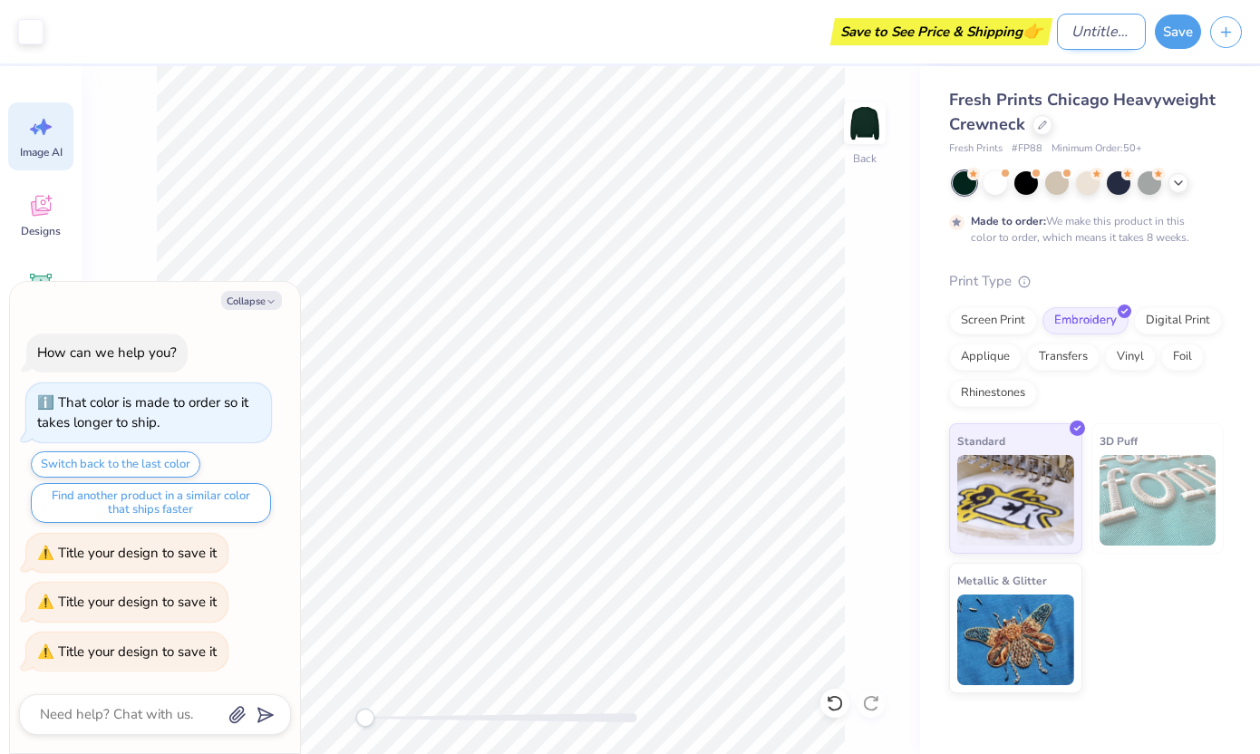
type textarea "x"
click at [1059, 24] on input "Design Title" at bounding box center [1101, 32] width 89 height 36
type input "P"
type textarea "x"
type input "Pr"
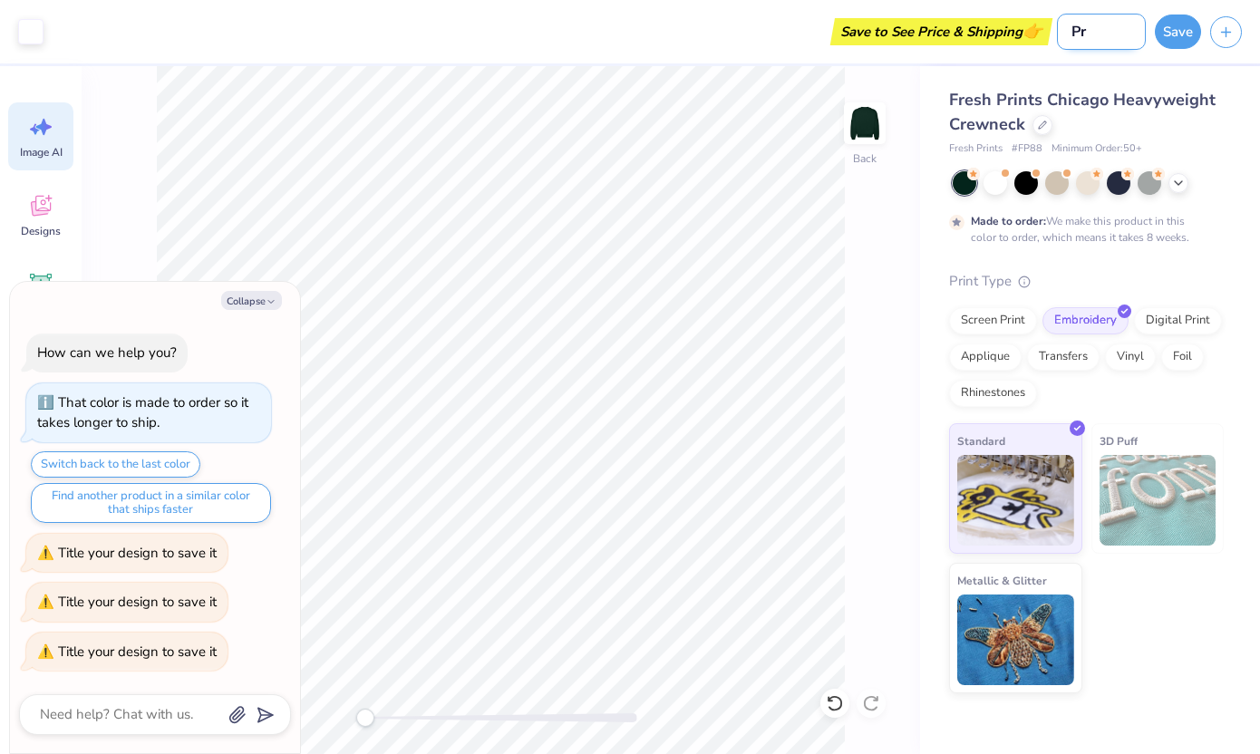
type textarea "x"
type input "Pro"
type textarea "x"
type input "Prog"
type textarea "x"
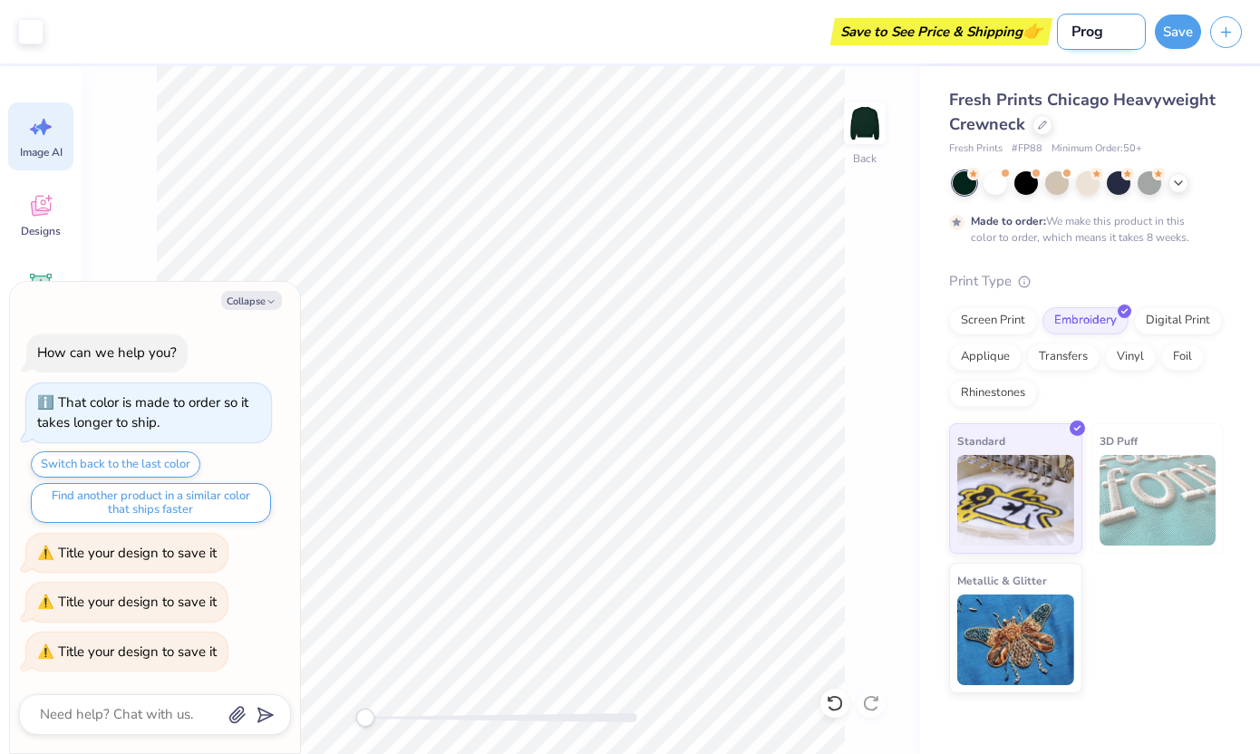
type input "Progr"
type textarea "x"
type input "Progra"
type textarea "x"
type input "Program"
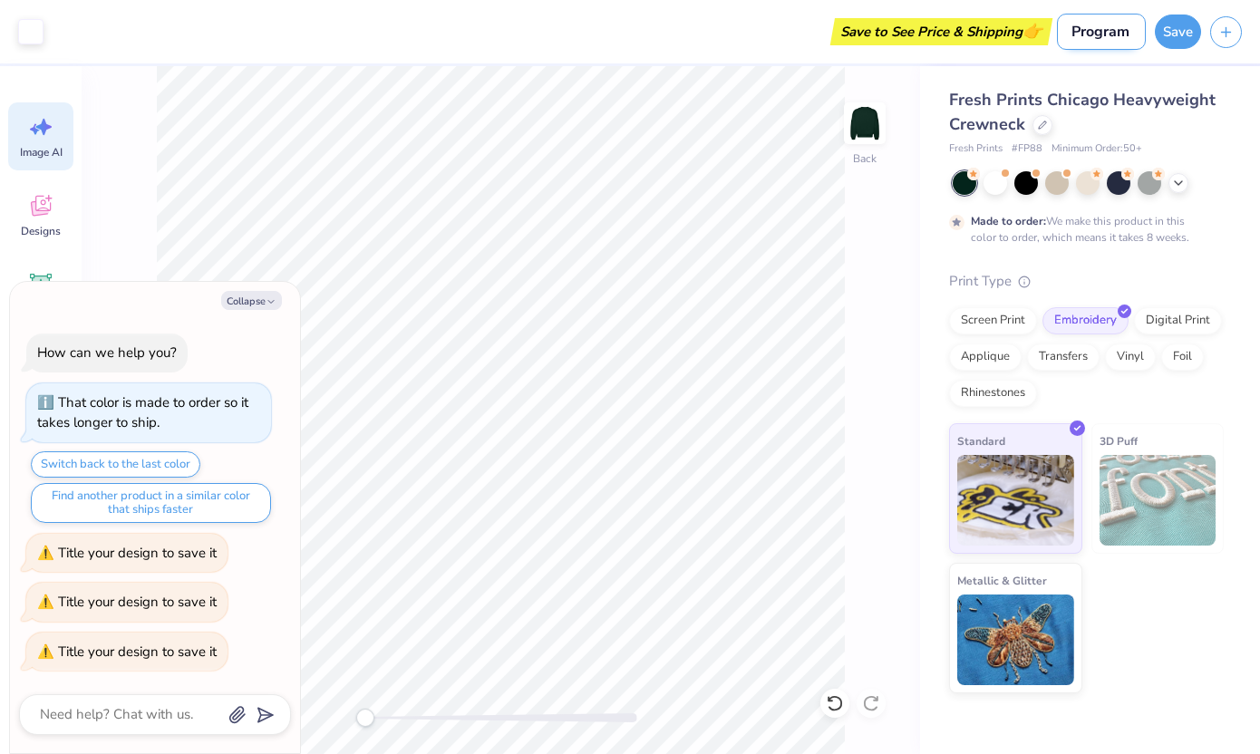
type textarea "x"
type input "Programs"
type textarea "x"
type input "Programs"
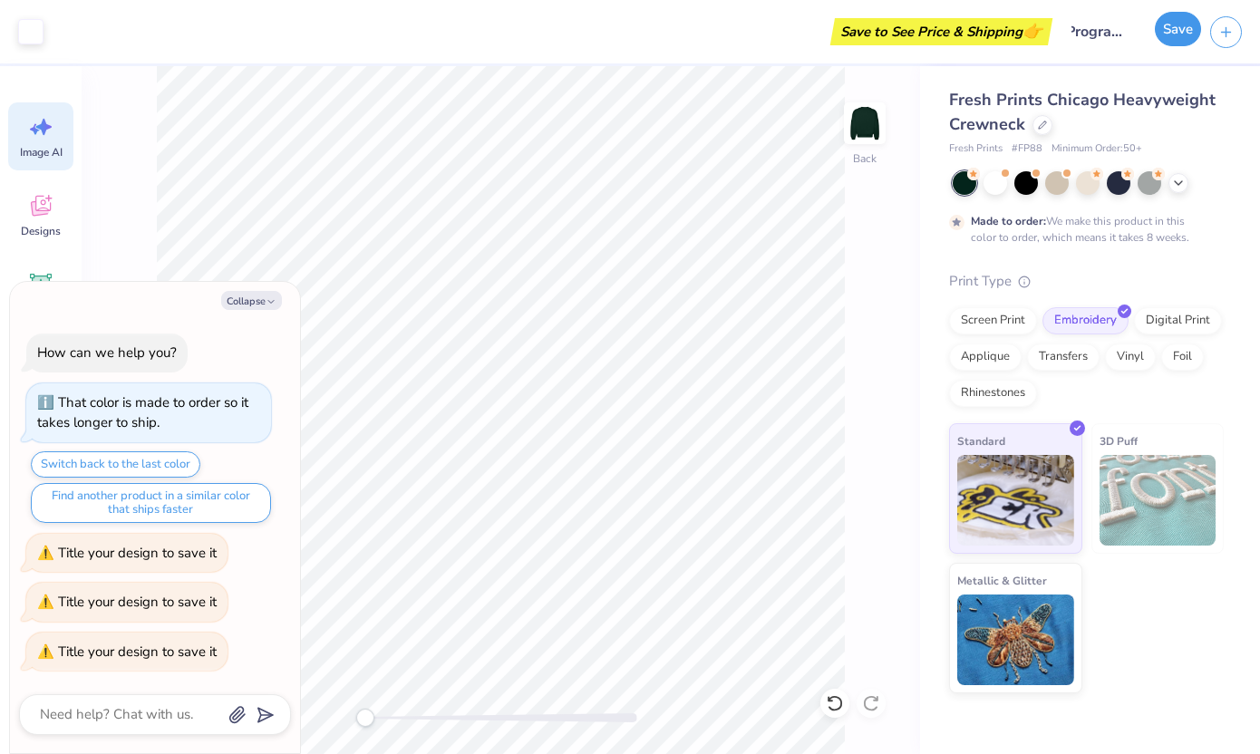
click at [1174, 28] on button "Save" at bounding box center [1178, 29] width 46 height 34
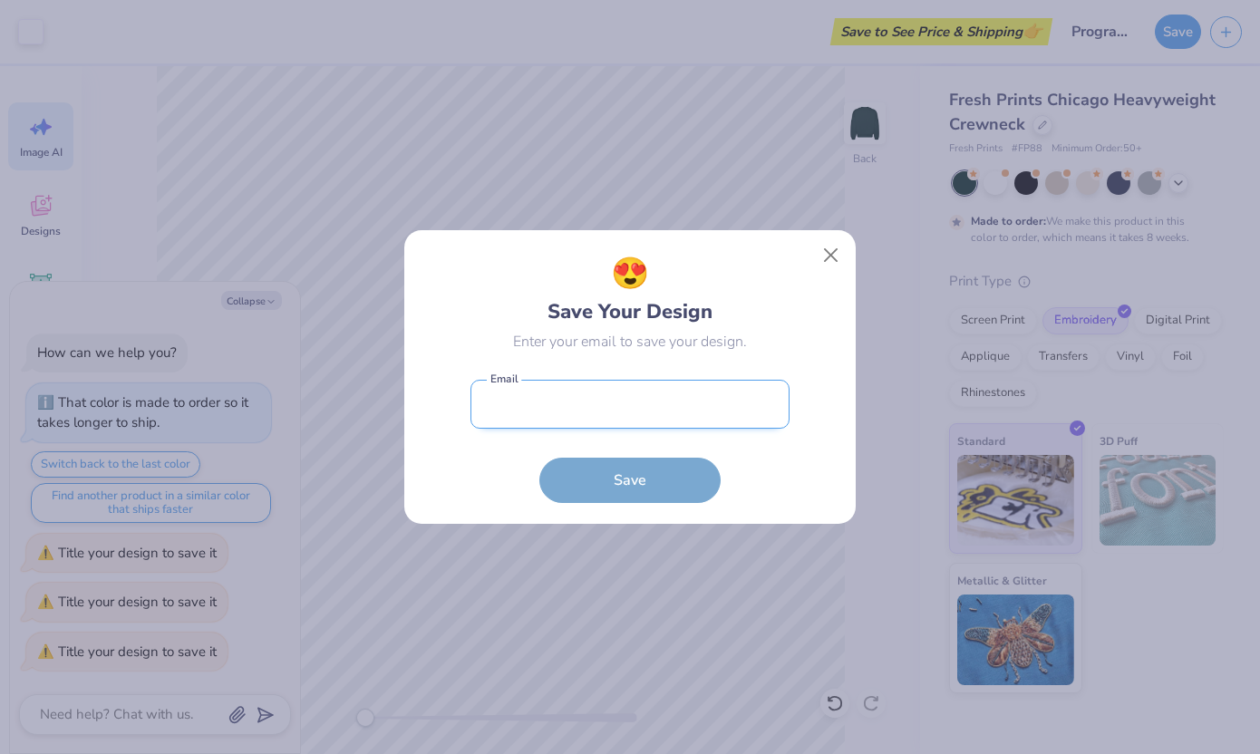
click at [623, 408] on input "email" at bounding box center [630, 405] width 319 height 50
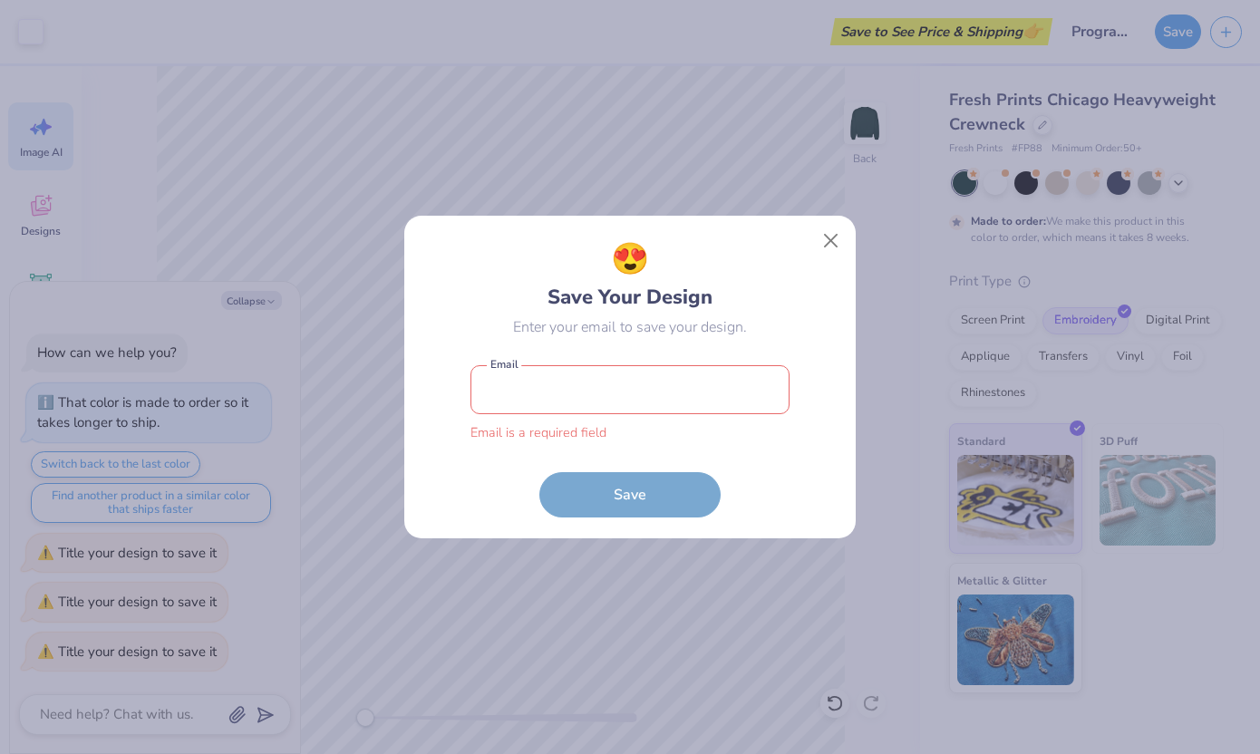
type input "[EMAIL_ADDRESS][DOMAIN_NAME]"
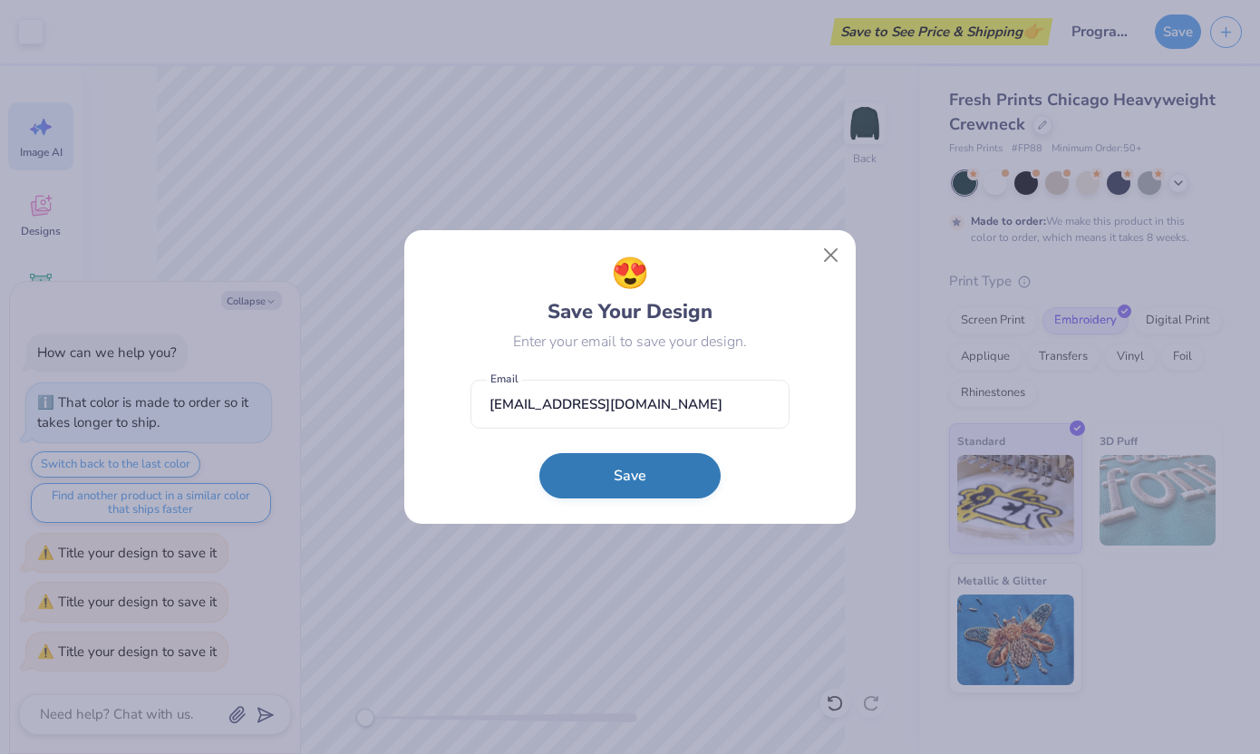
click at [634, 488] on button "Save" at bounding box center [630, 475] width 181 height 45
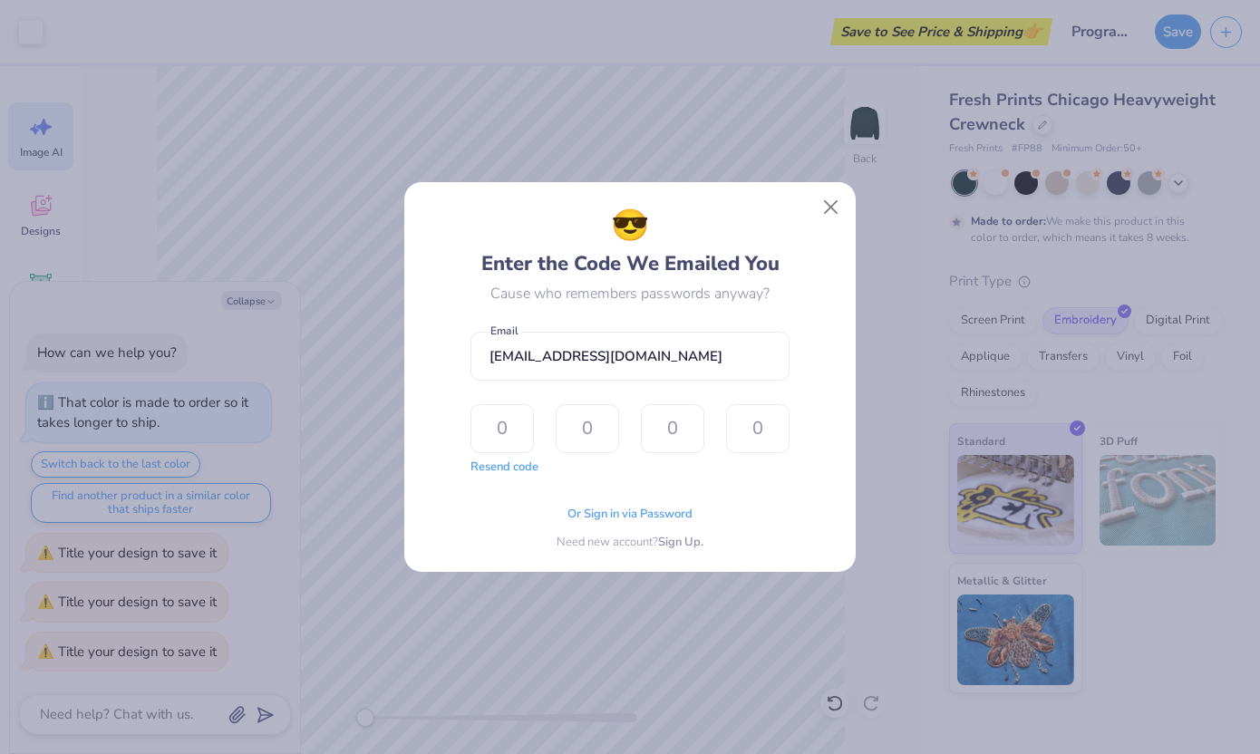
click at [654, 521] on div "Or Sign in via Password" at bounding box center [630, 515] width 125 height 18
click at [617, 509] on span "Or Sign in via Password" at bounding box center [630, 512] width 125 height 18
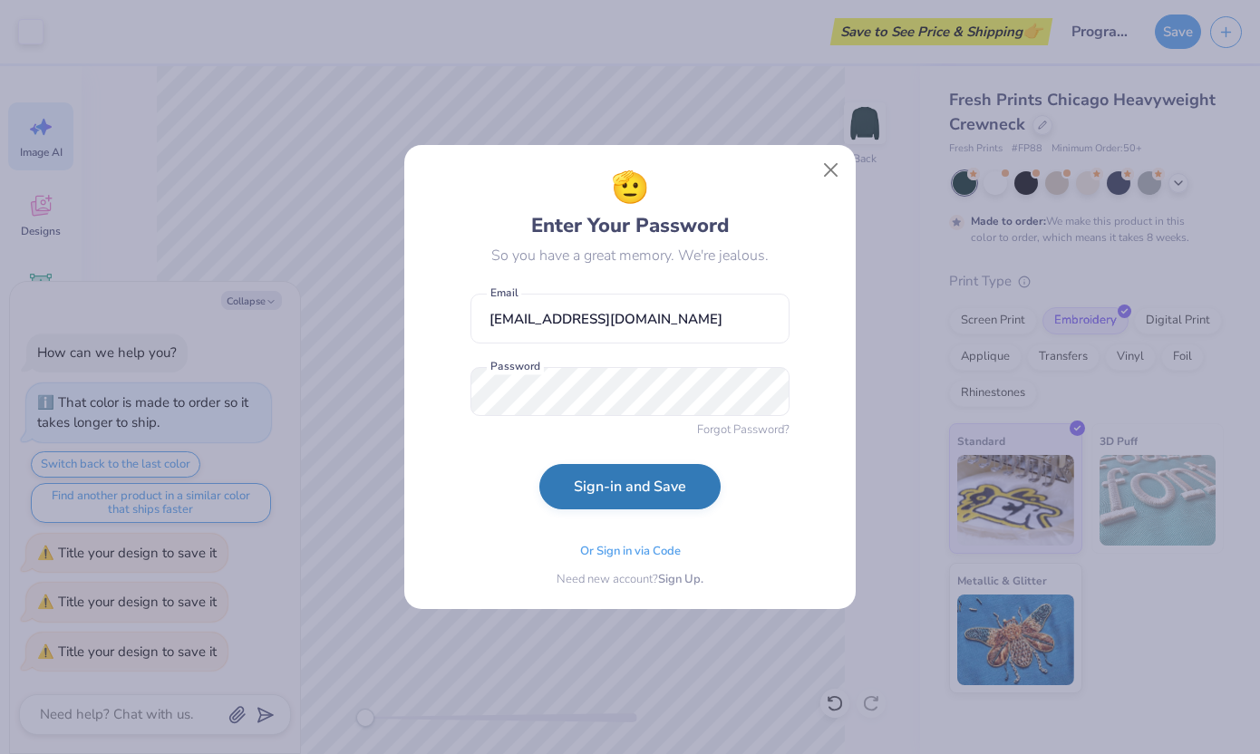
click at [618, 505] on button "Sign-in and Save" at bounding box center [630, 486] width 181 height 45
click at [833, 170] on button "Close" at bounding box center [831, 170] width 34 height 34
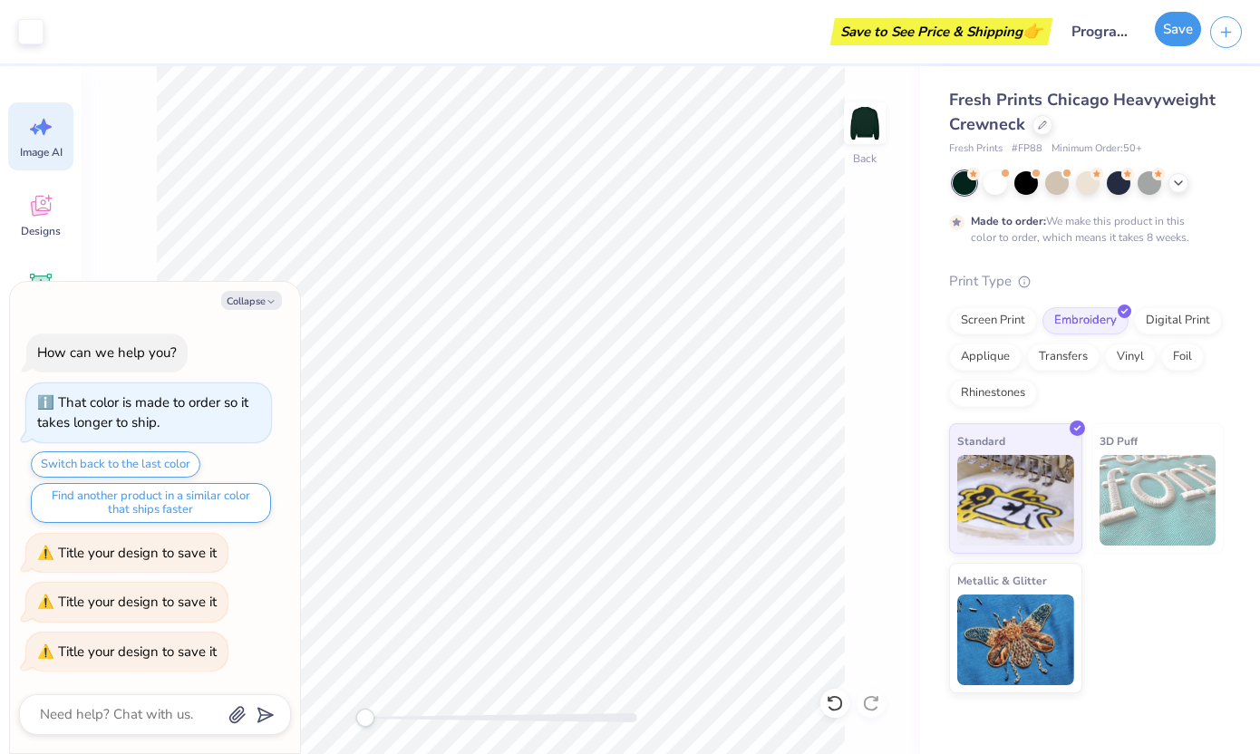
click at [1180, 25] on button "Save" at bounding box center [1178, 29] width 46 height 34
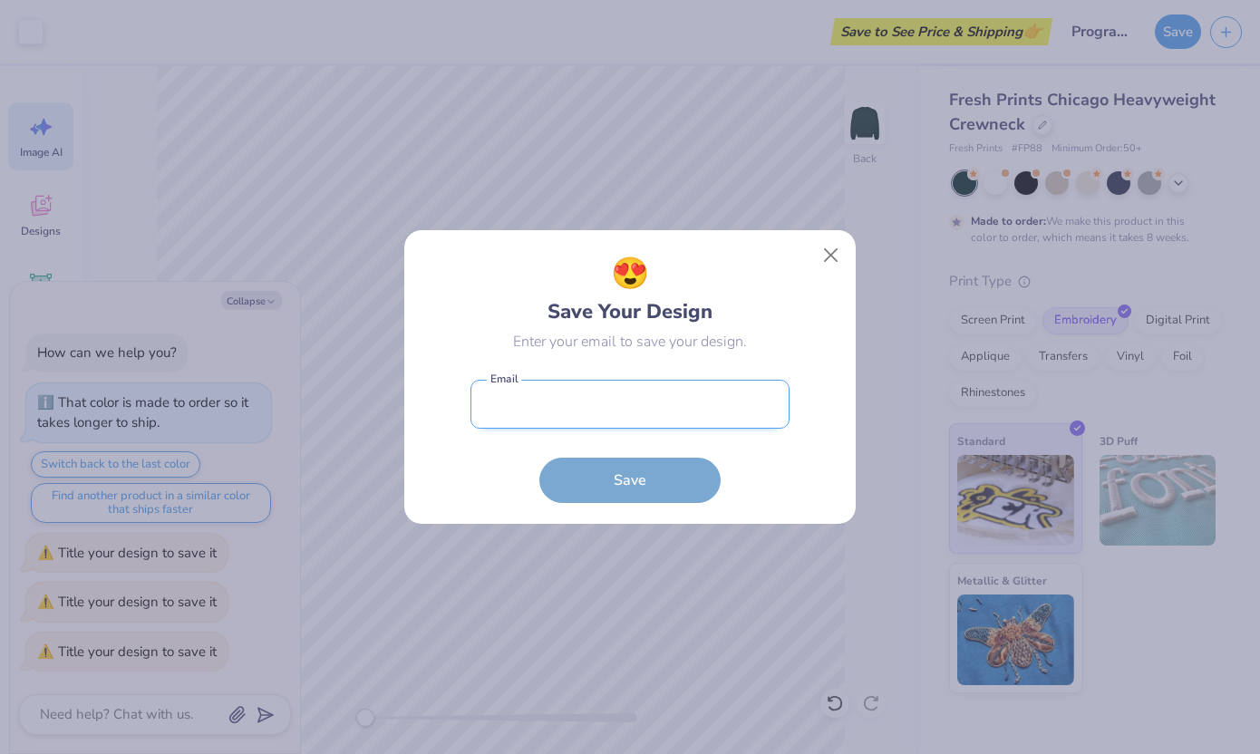
click at [599, 408] on input "email" at bounding box center [630, 405] width 319 height 50
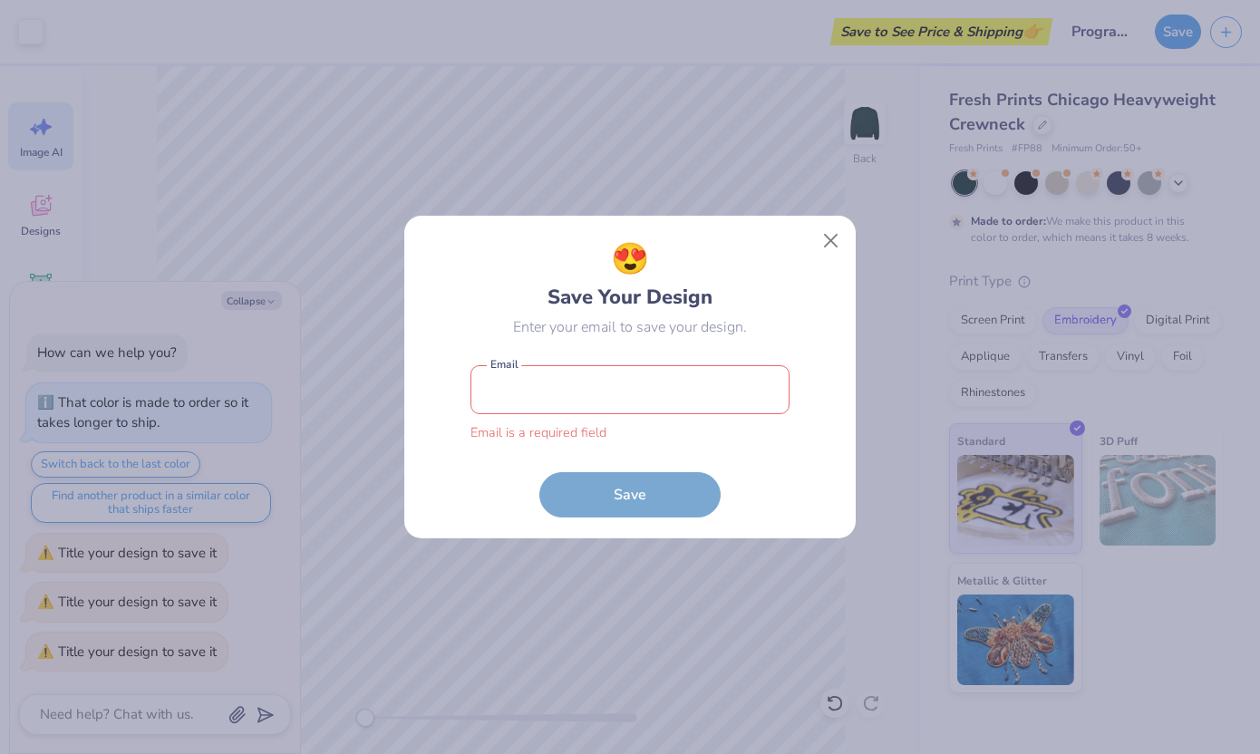
type input "[EMAIL_ADDRESS][DOMAIN_NAME]"
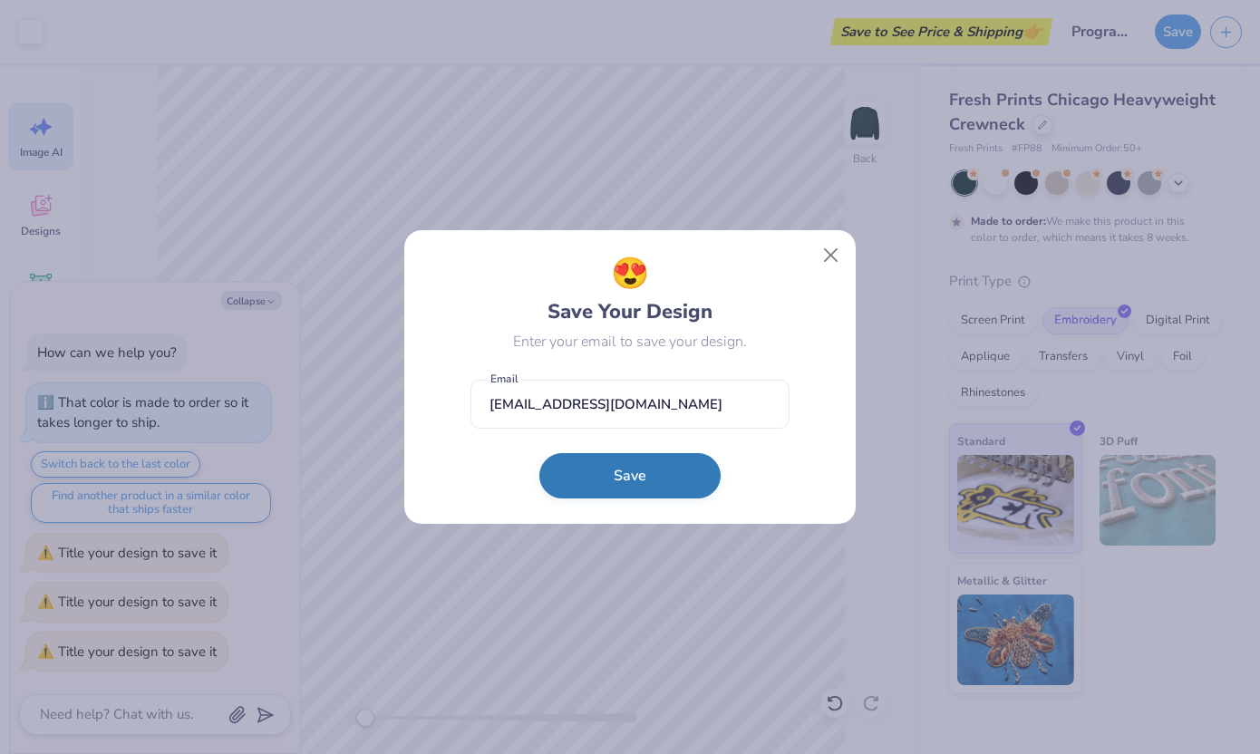
click at [619, 486] on button "Save" at bounding box center [630, 475] width 181 height 45
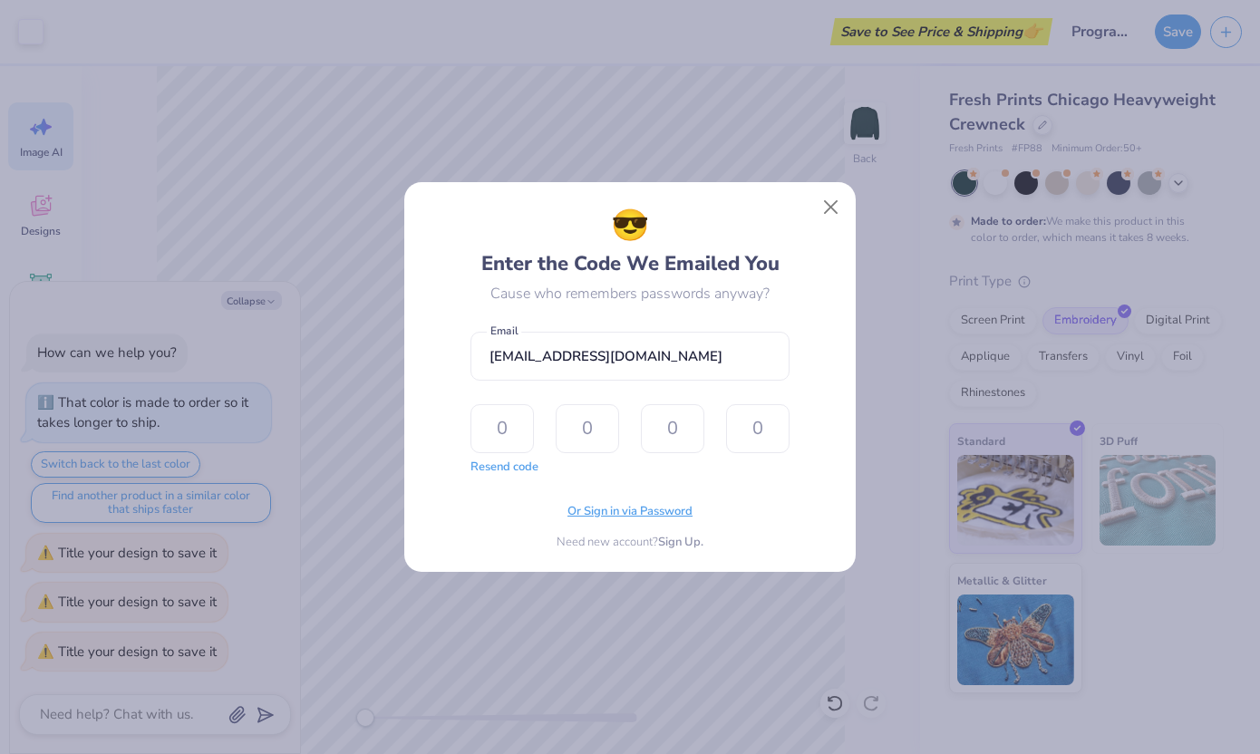
click at [597, 511] on span "Or Sign in via Password" at bounding box center [630, 512] width 125 height 18
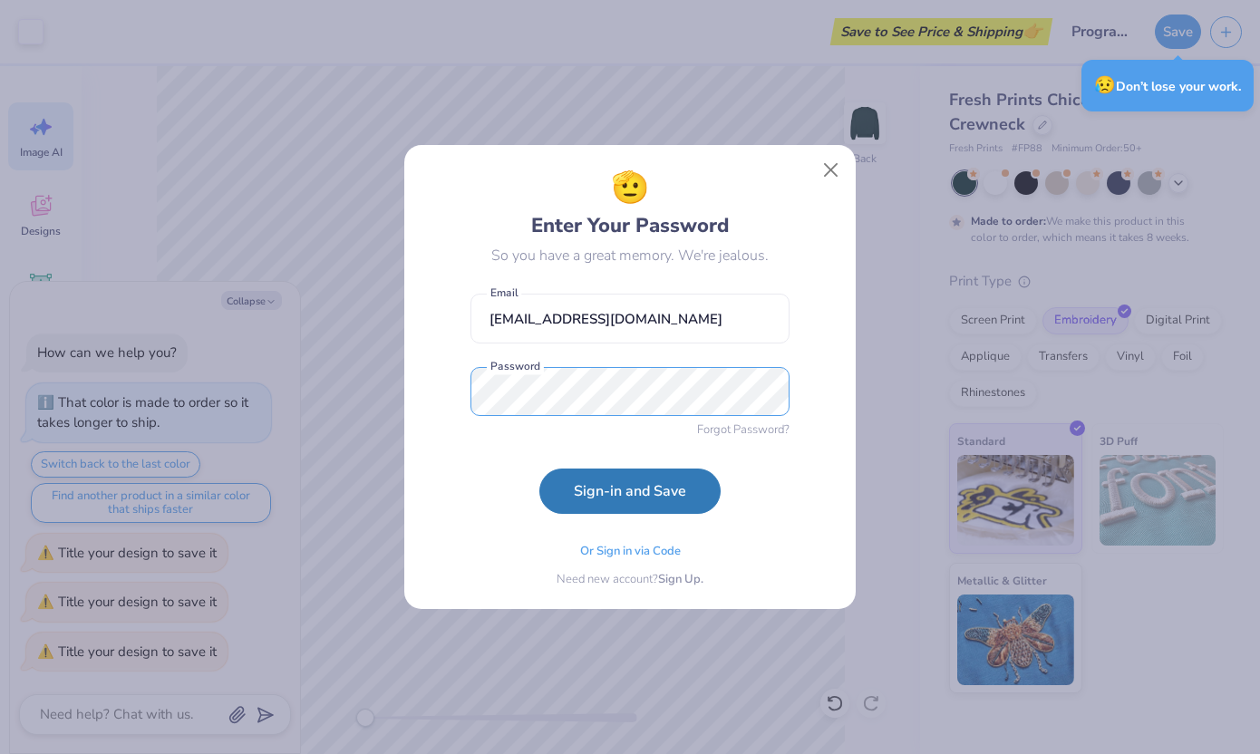
click at [540, 469] on button "Sign-in and Save" at bounding box center [630, 491] width 181 height 45
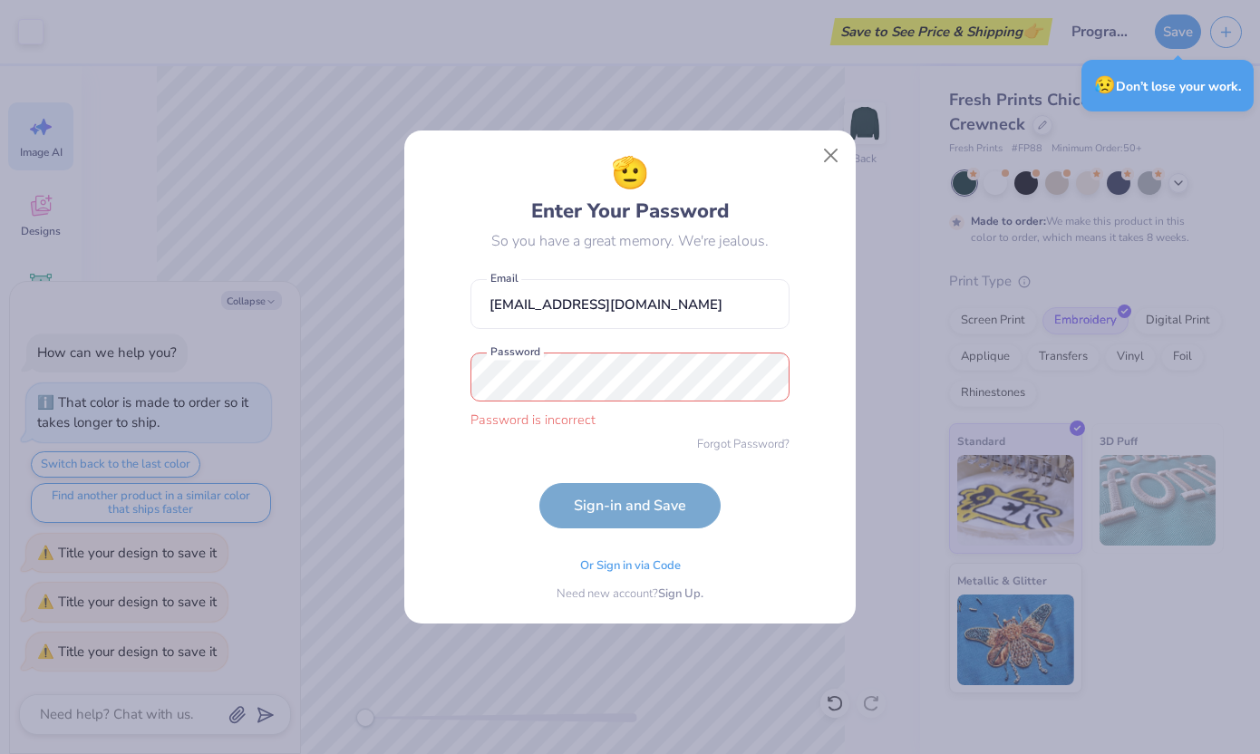
click at [810, 422] on div "🫡 Enter Your Password So you have a great memory. We're jealous. [EMAIL_ADDRESS…" at bounding box center [630, 377] width 411 height 453
click at [685, 521] on form "[EMAIL_ADDRESS][DOMAIN_NAME] Email Password is a required field Password Forgot…" at bounding box center [630, 399] width 319 height 258
click at [645, 568] on span "Or Sign in via Code" at bounding box center [630, 564] width 101 height 18
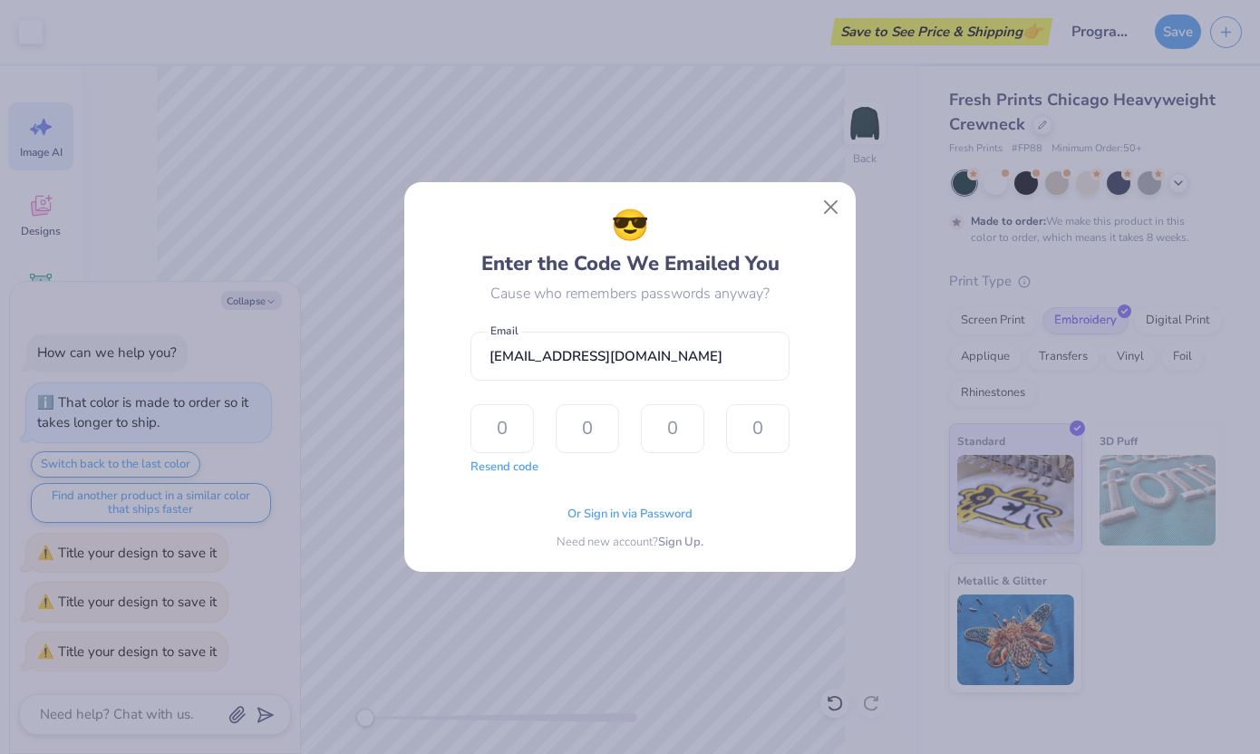
click at [642, 501] on div "Or Sign in via Password Need new account? Sign Up." at bounding box center [630, 523] width 319 height 57
click at [637, 514] on span "Or Sign in via Password" at bounding box center [630, 512] width 125 height 18
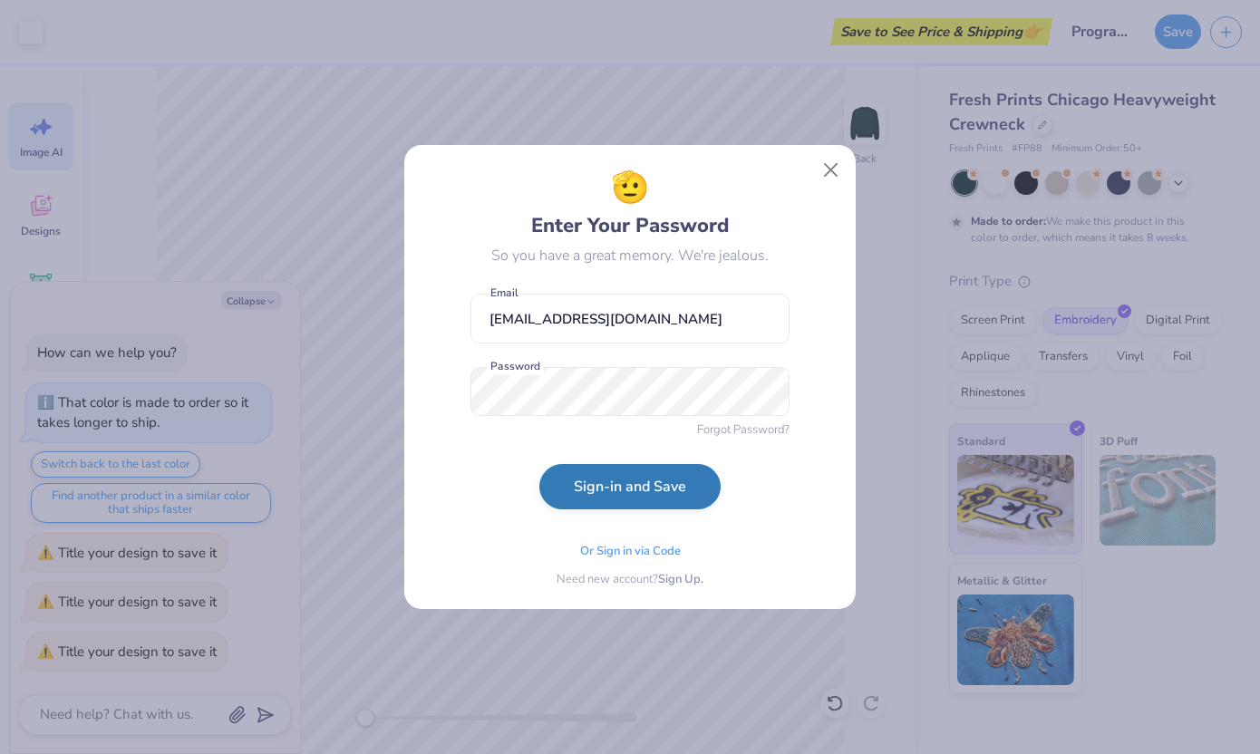
click at [655, 489] on button "Sign-in and Save" at bounding box center [630, 486] width 181 height 45
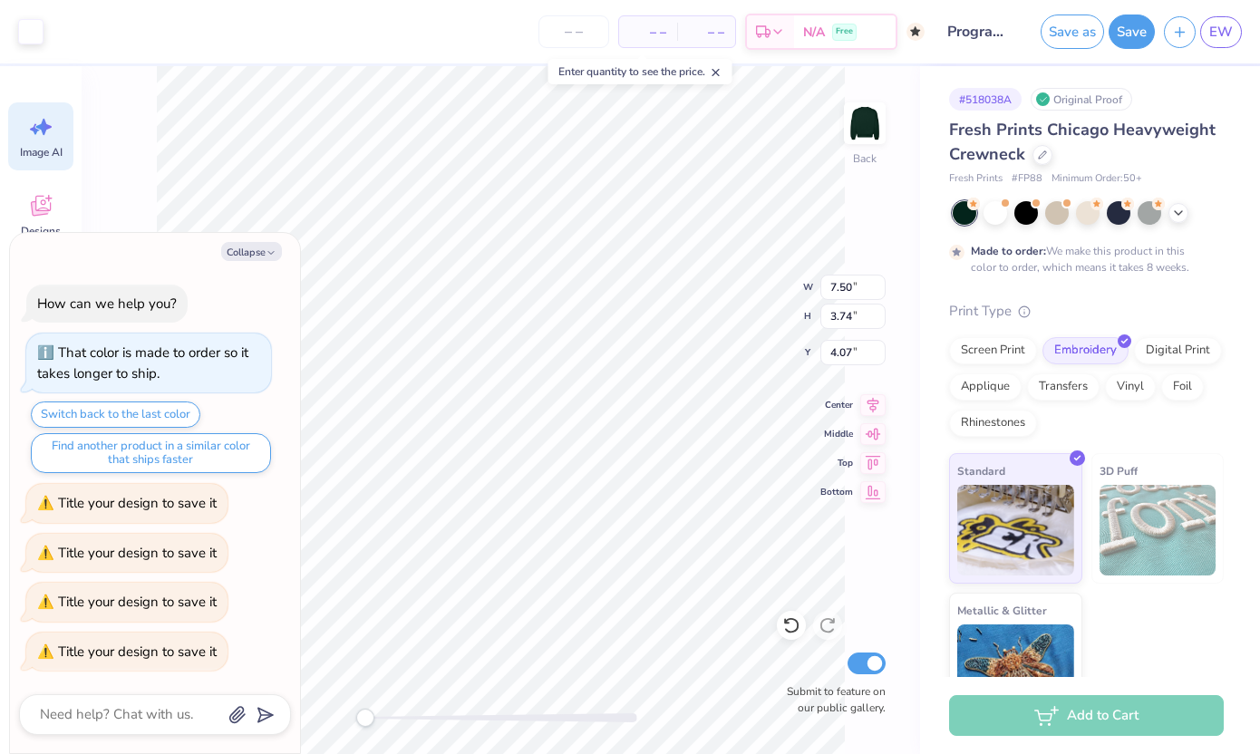
type textarea "x"
type input "5.84"
type input "2.91"
type input "4.06"
click at [275, 256] on icon "button" at bounding box center [271, 253] width 11 height 11
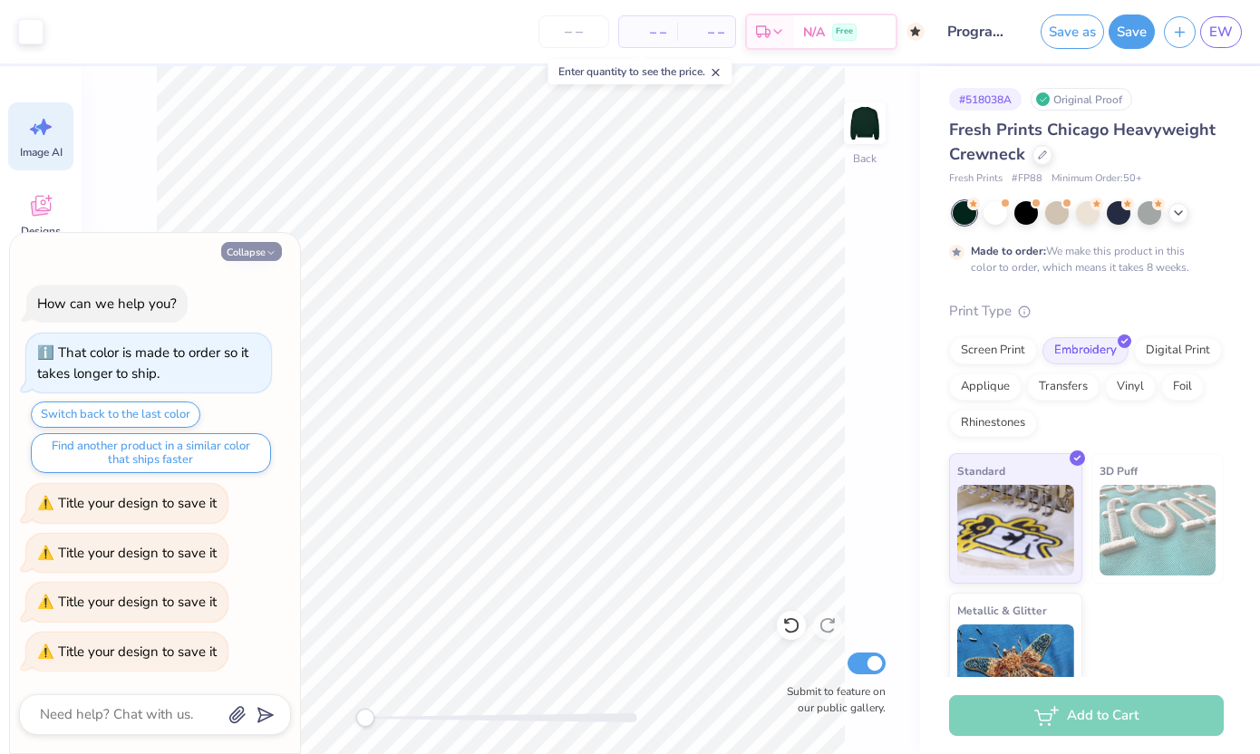
type textarea "x"
